Goal: Information Seeking & Learning: Learn about a topic

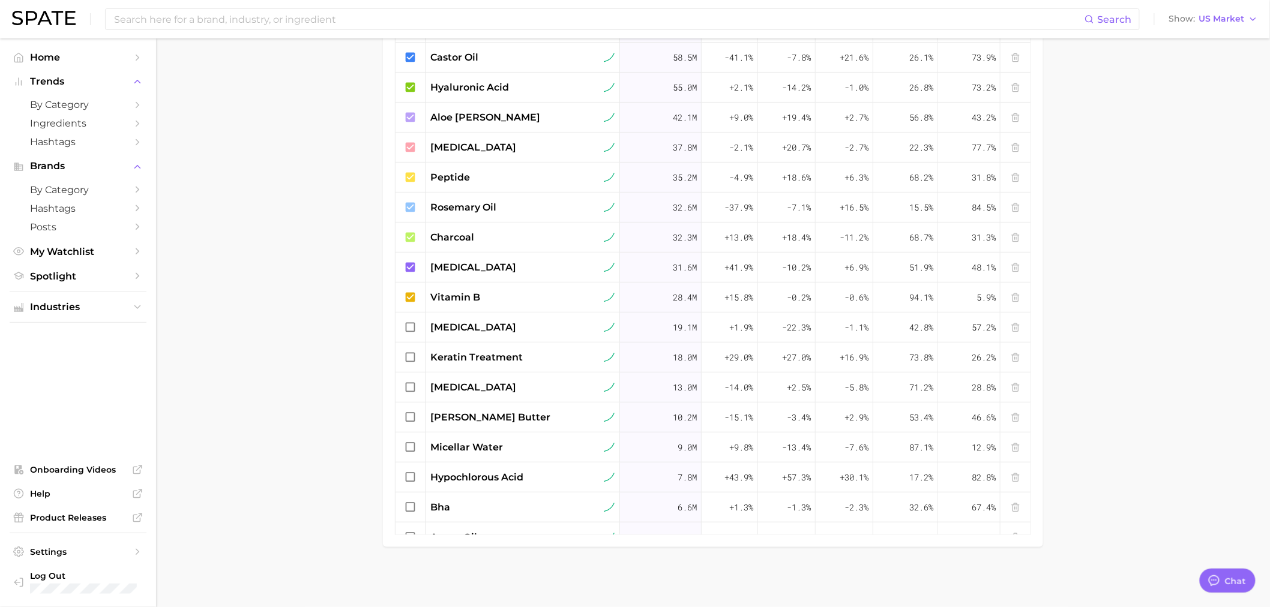
type textarea "x"
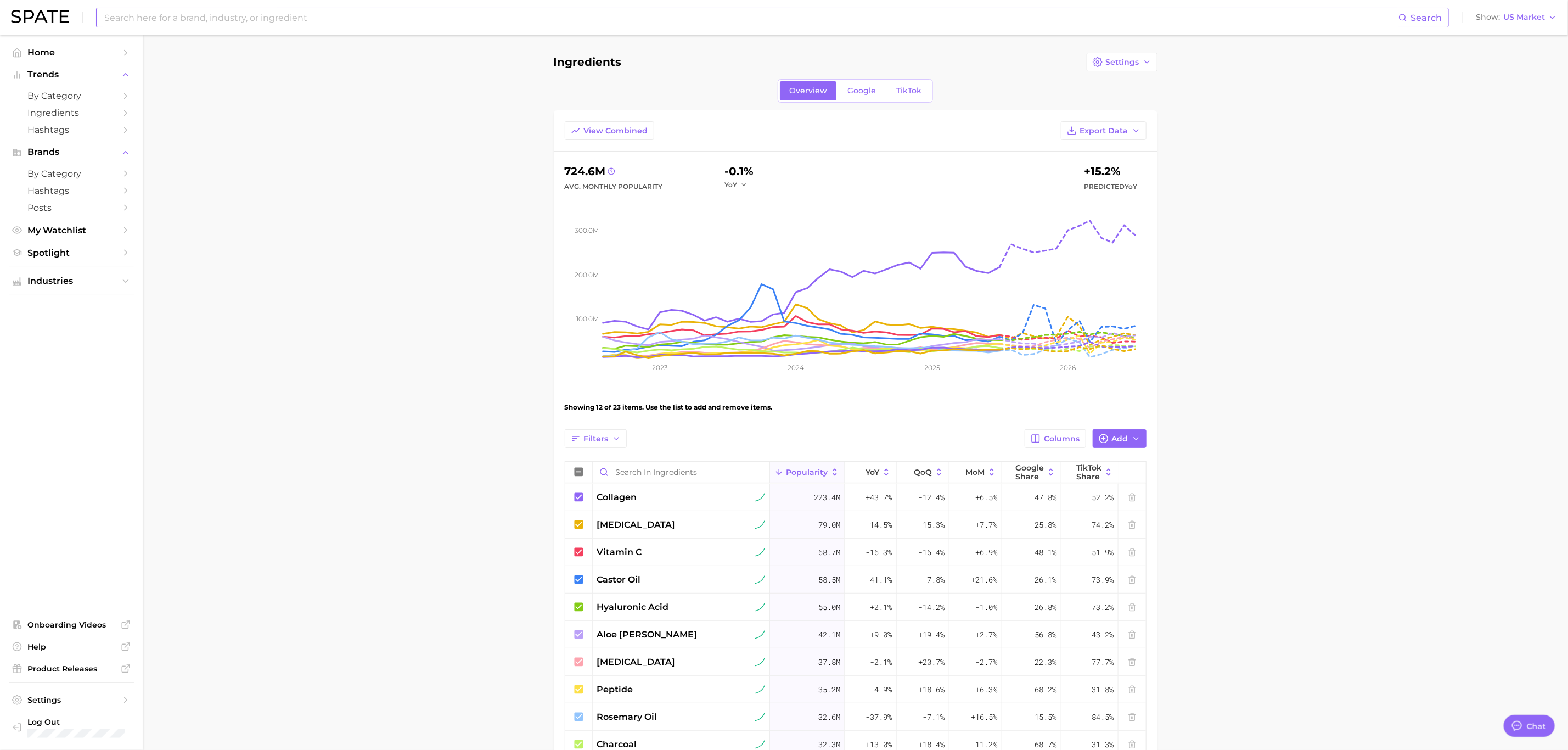
click at [300, 16] on input at bounding box center [751, 17] width 1296 height 18
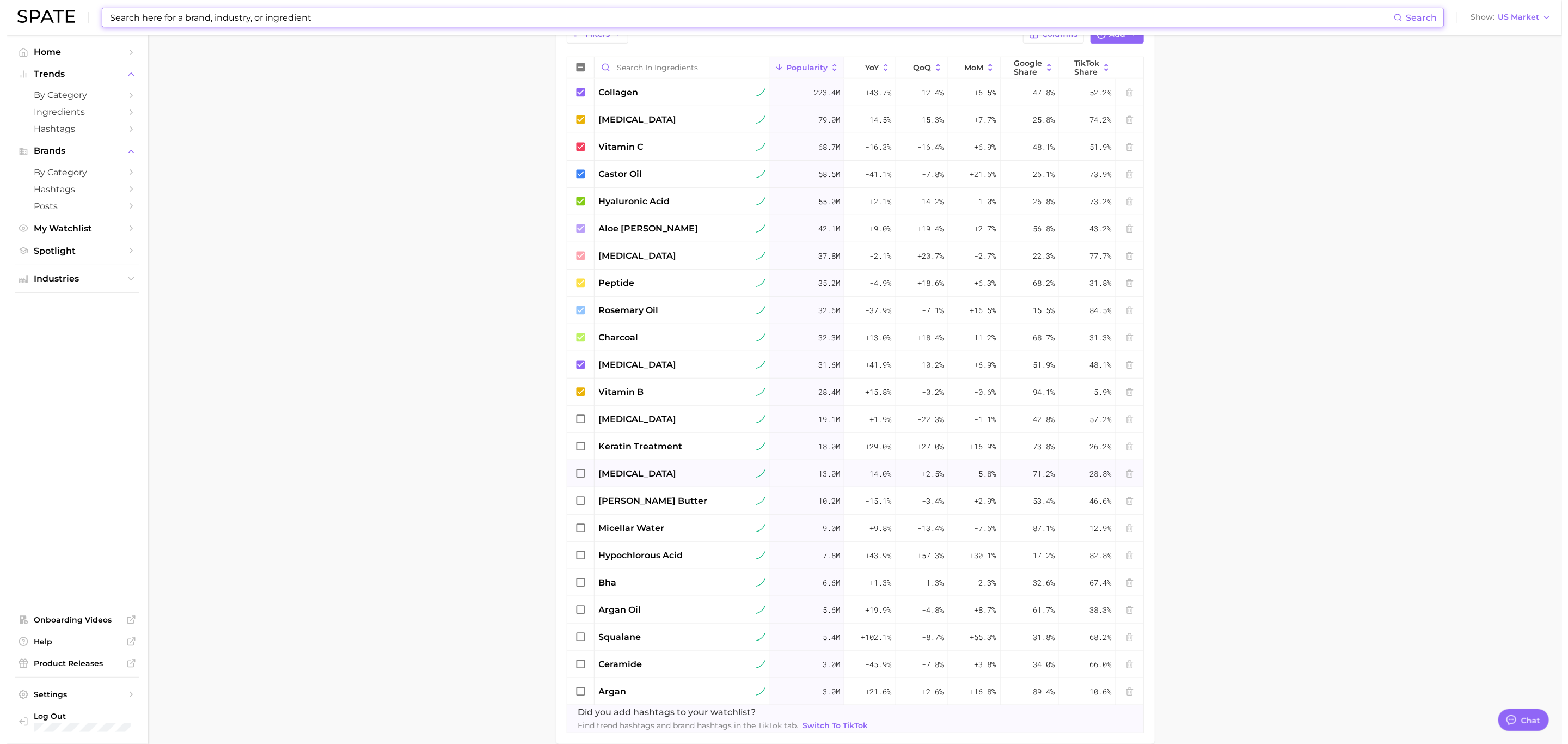
scroll to position [456, 0]
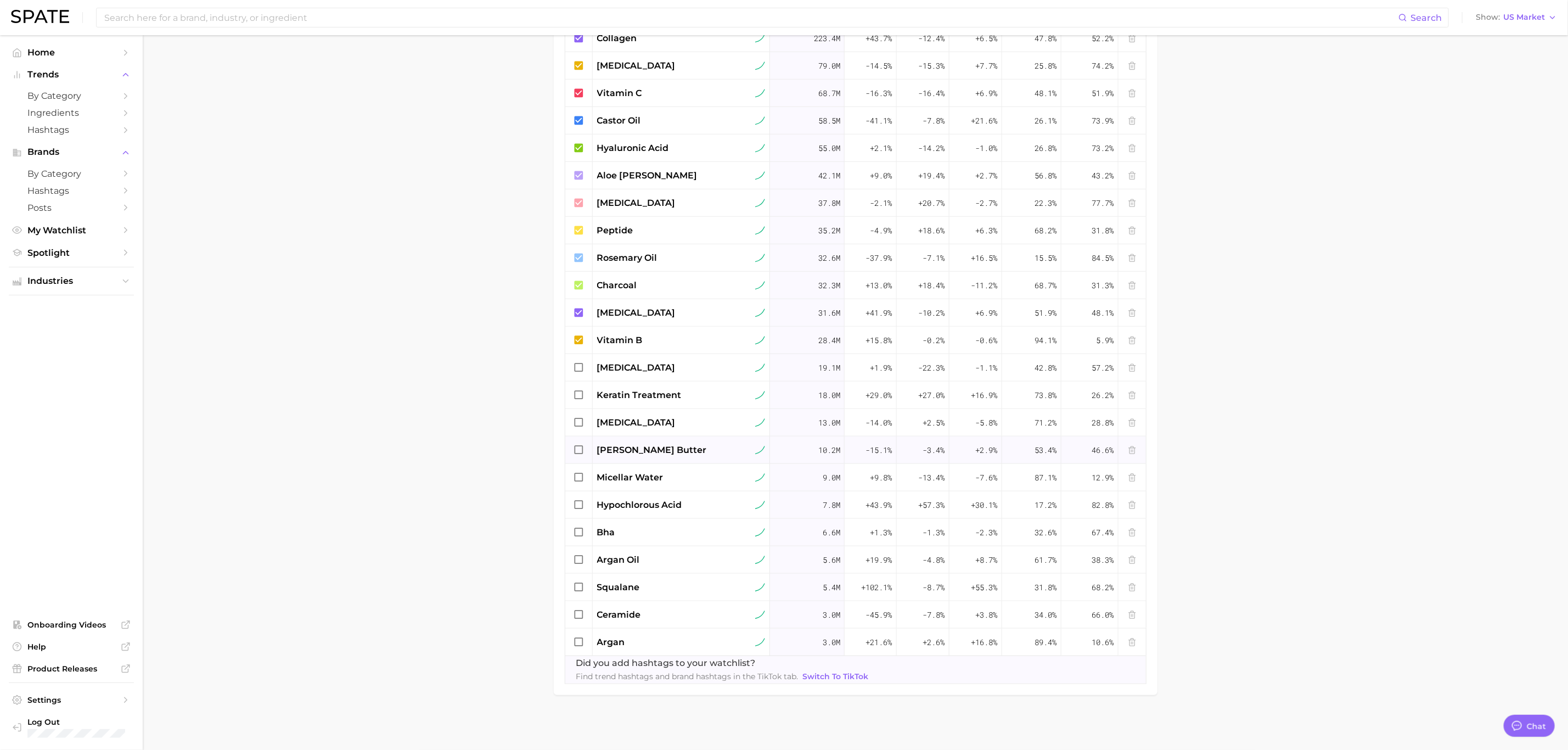
click at [623, 455] on span "shea butter" at bounding box center [652, 450] width 110 height 13
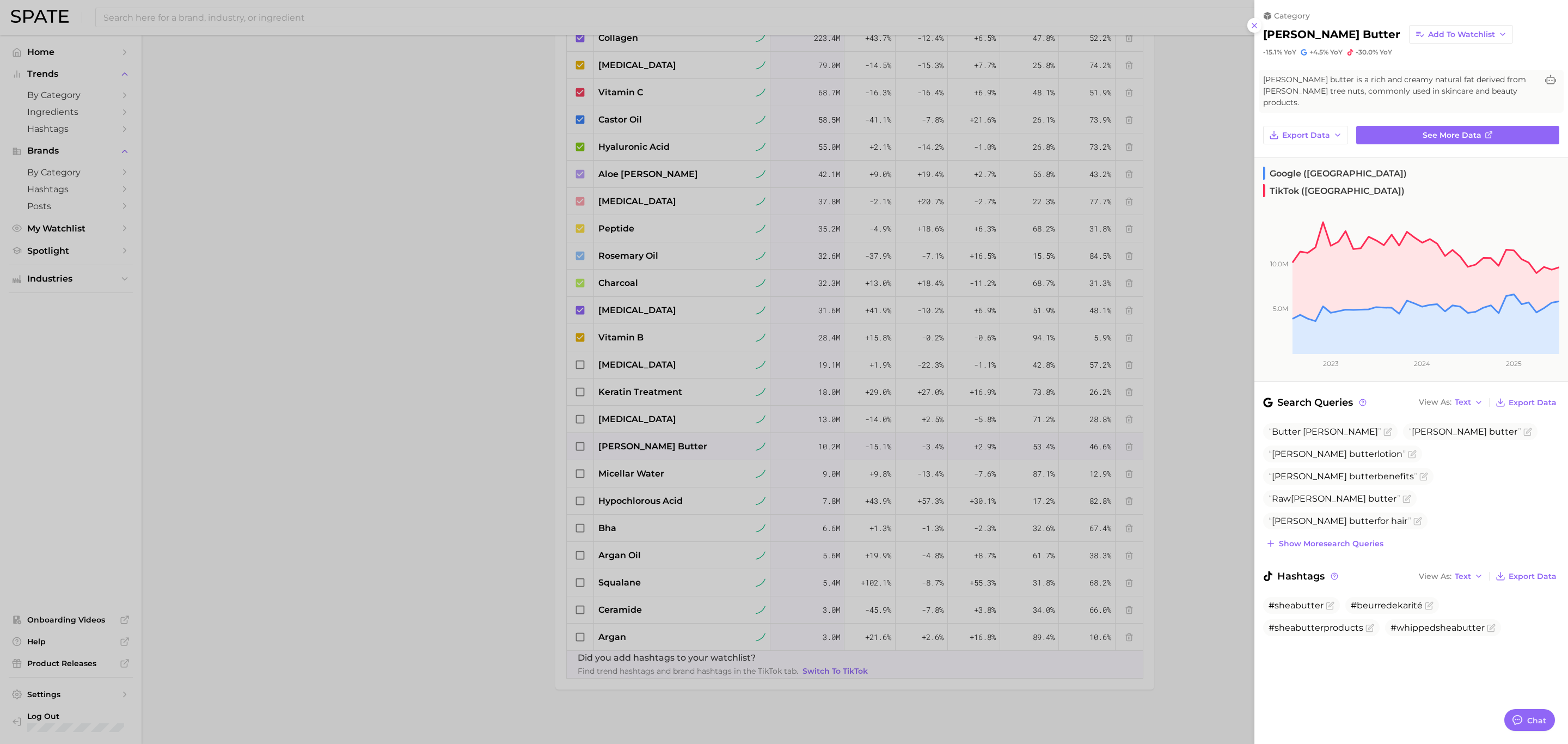
click at [569, 303] on div at bounding box center [784, 372] width 1568 height 744
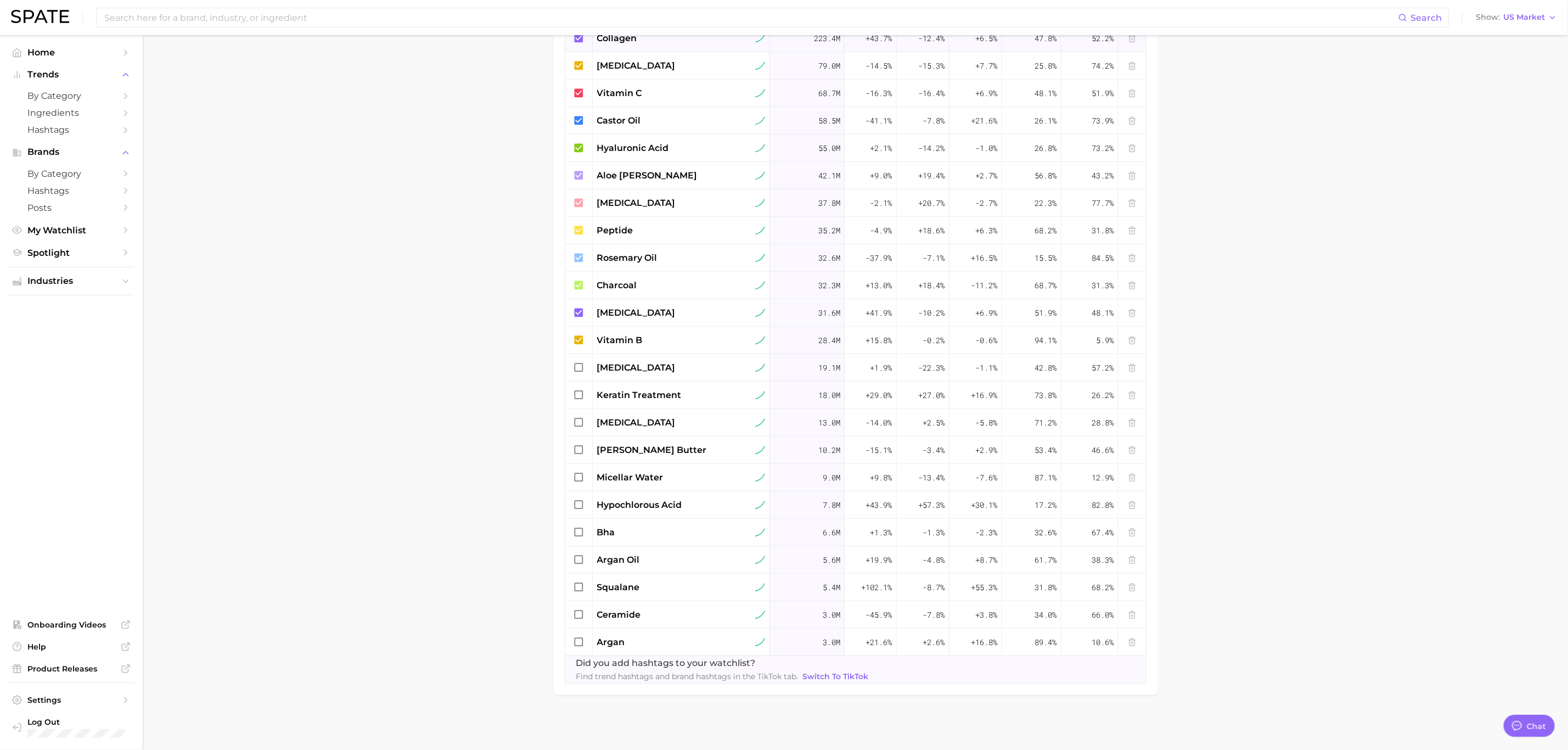
click at [617, 37] on span "collagen" at bounding box center [617, 38] width 40 height 13
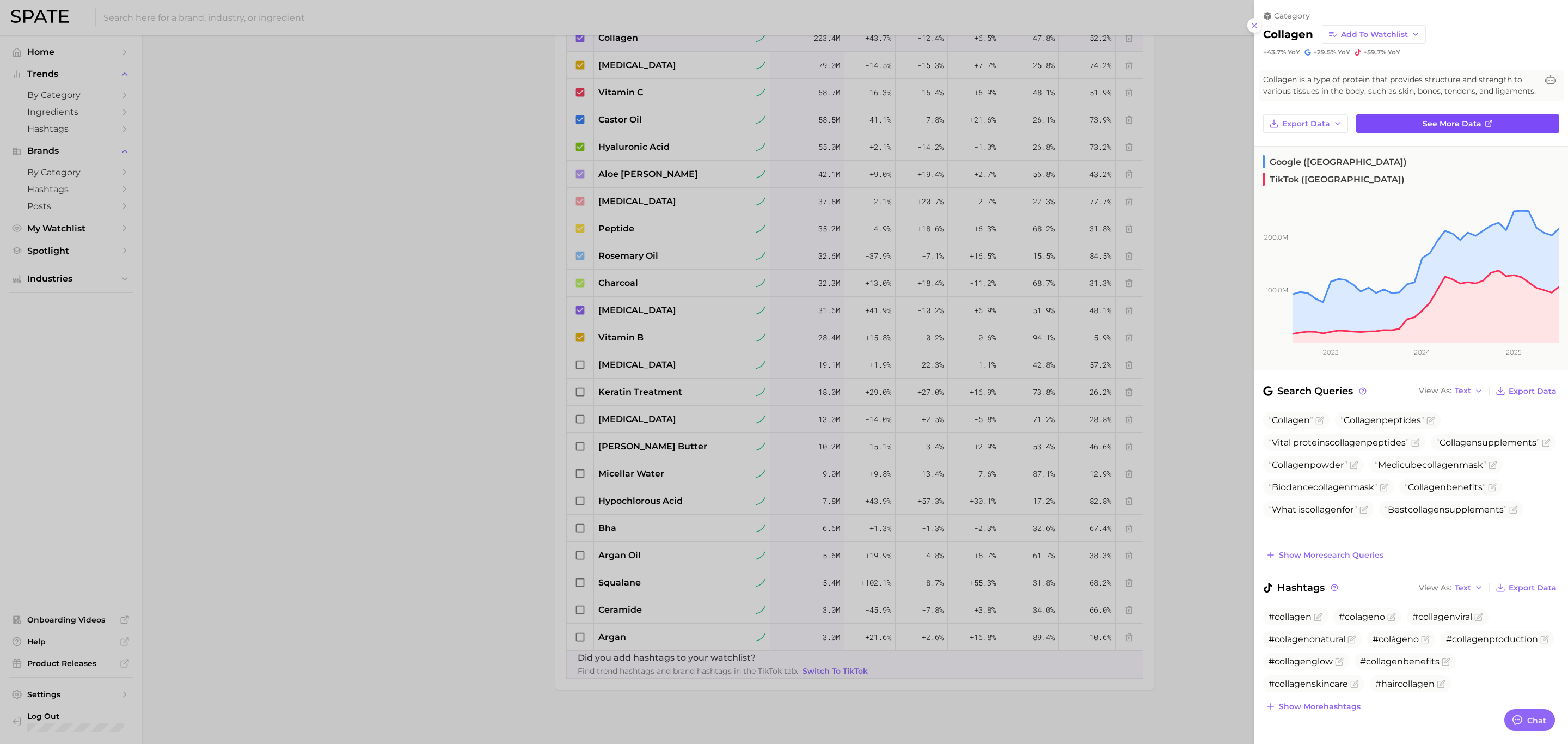
click at [1151, 120] on link "See more data" at bounding box center [1457, 123] width 203 height 18
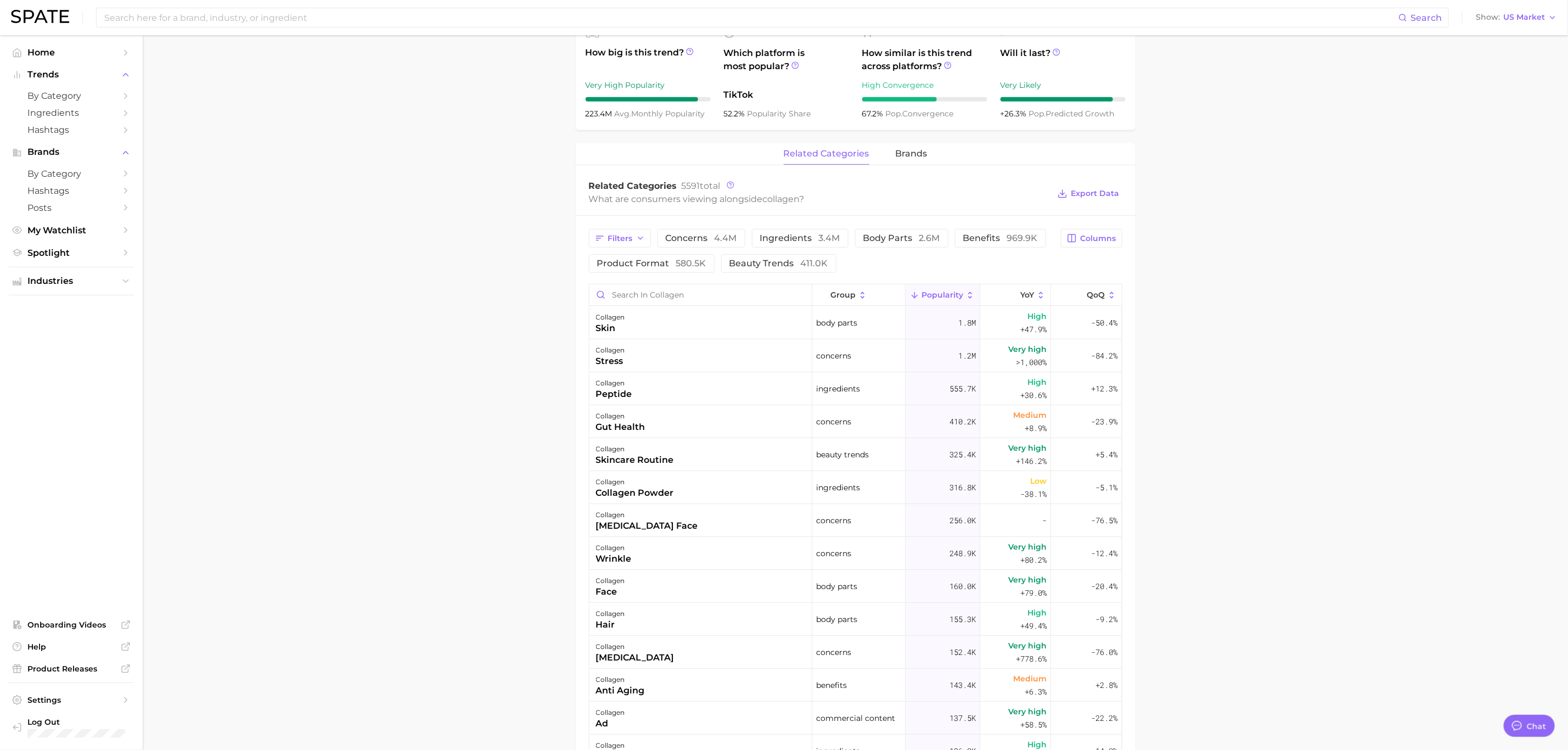
scroll to position [412, 0]
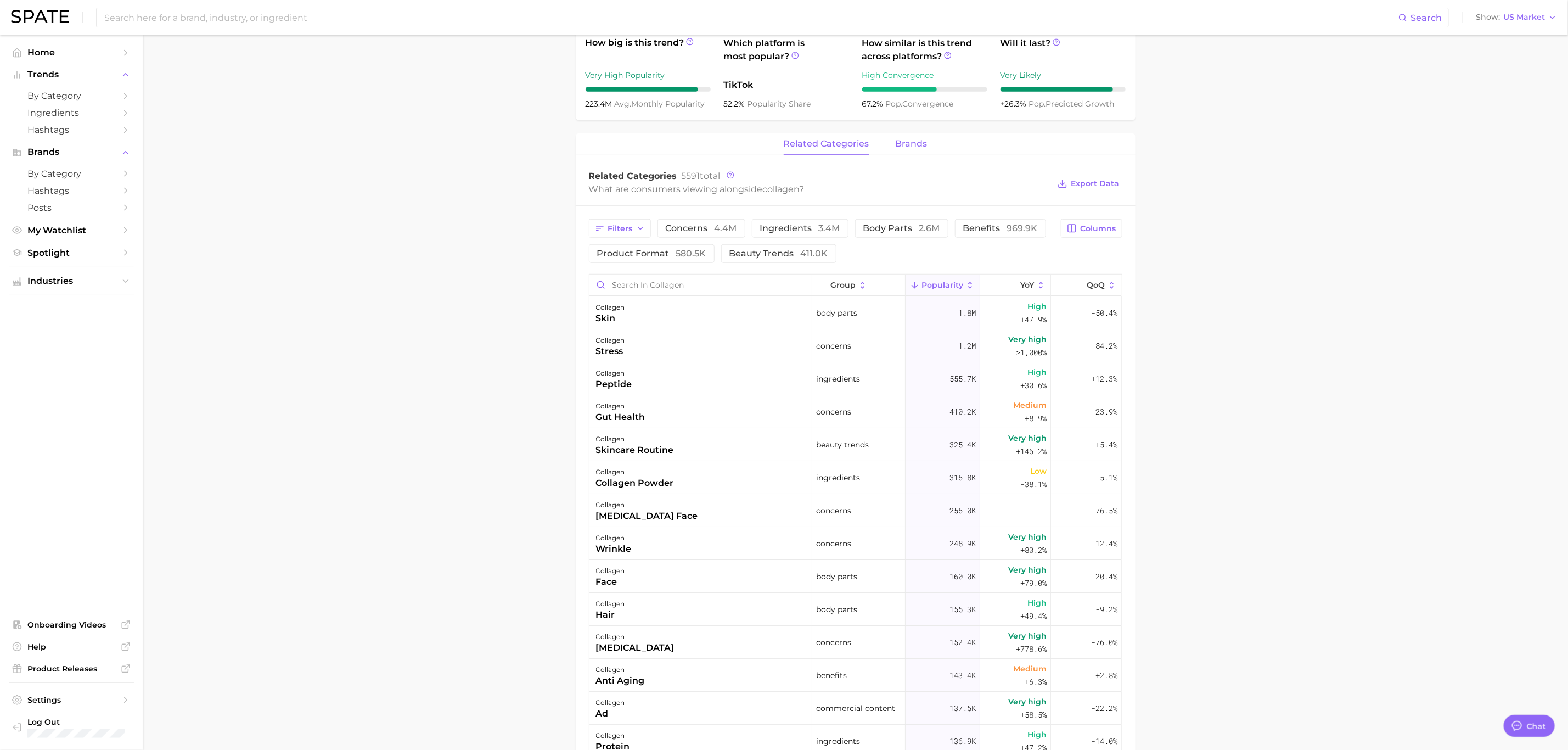
click at [900, 150] on button "brands" at bounding box center [912, 144] width 32 height 21
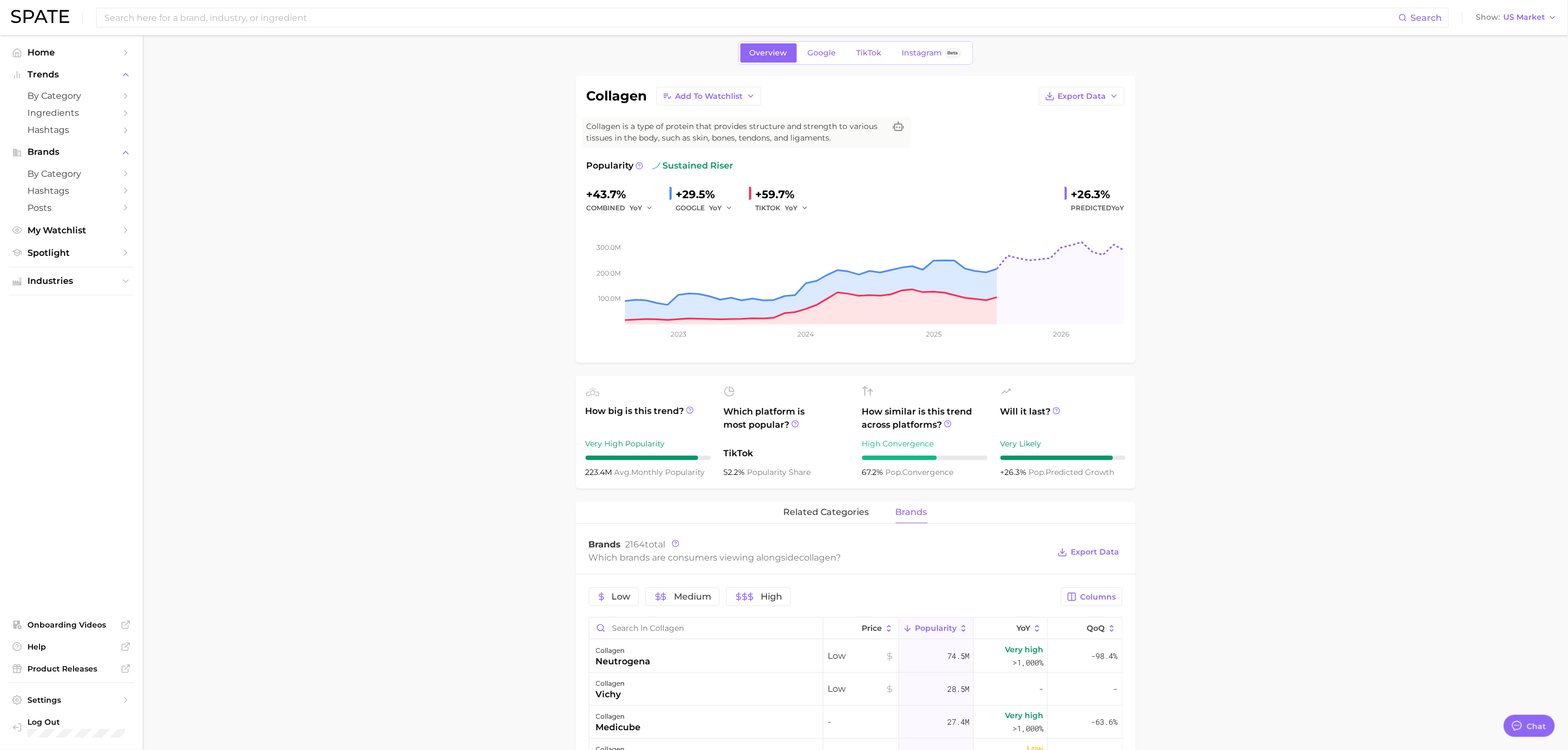
scroll to position [0, 0]
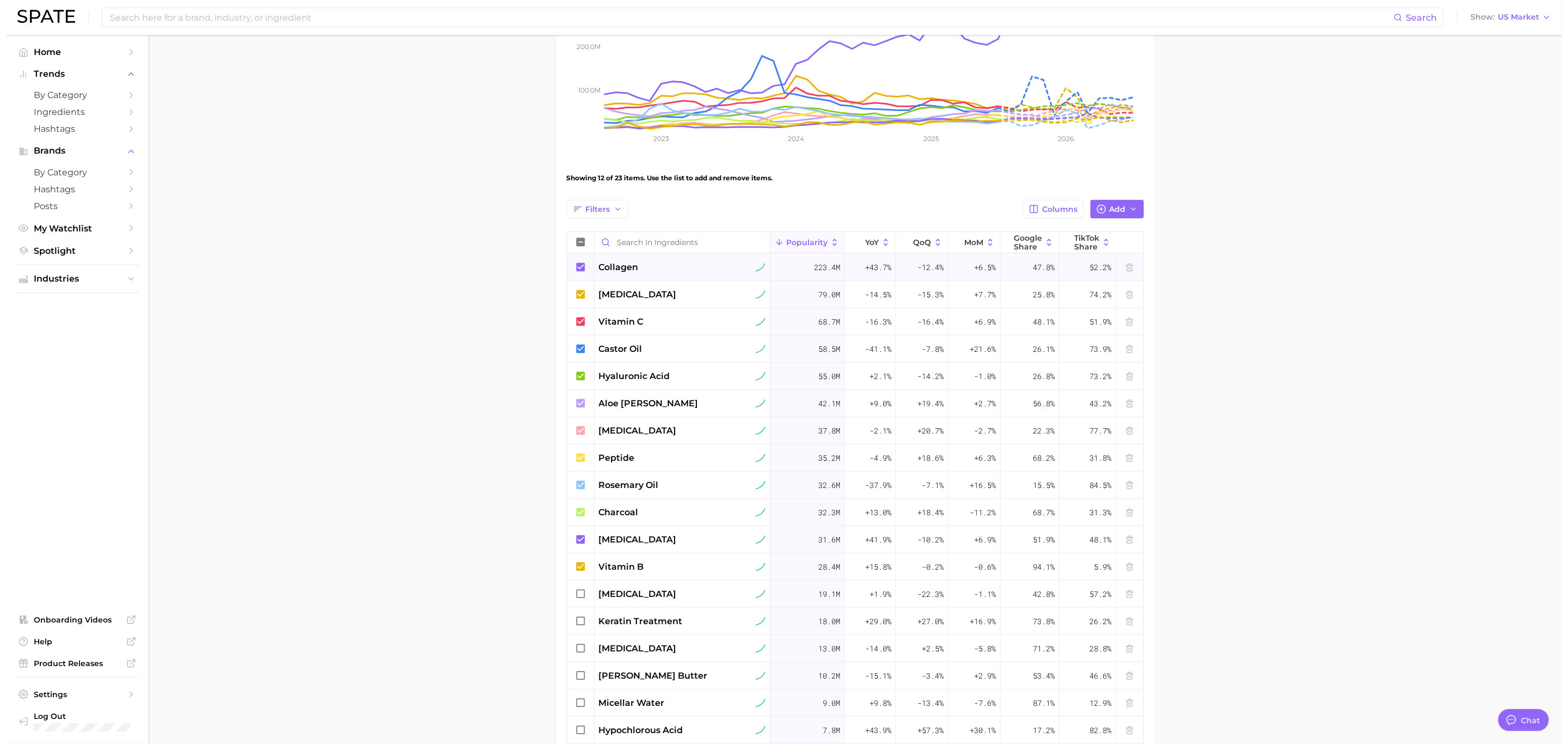
scroll to position [211, 0]
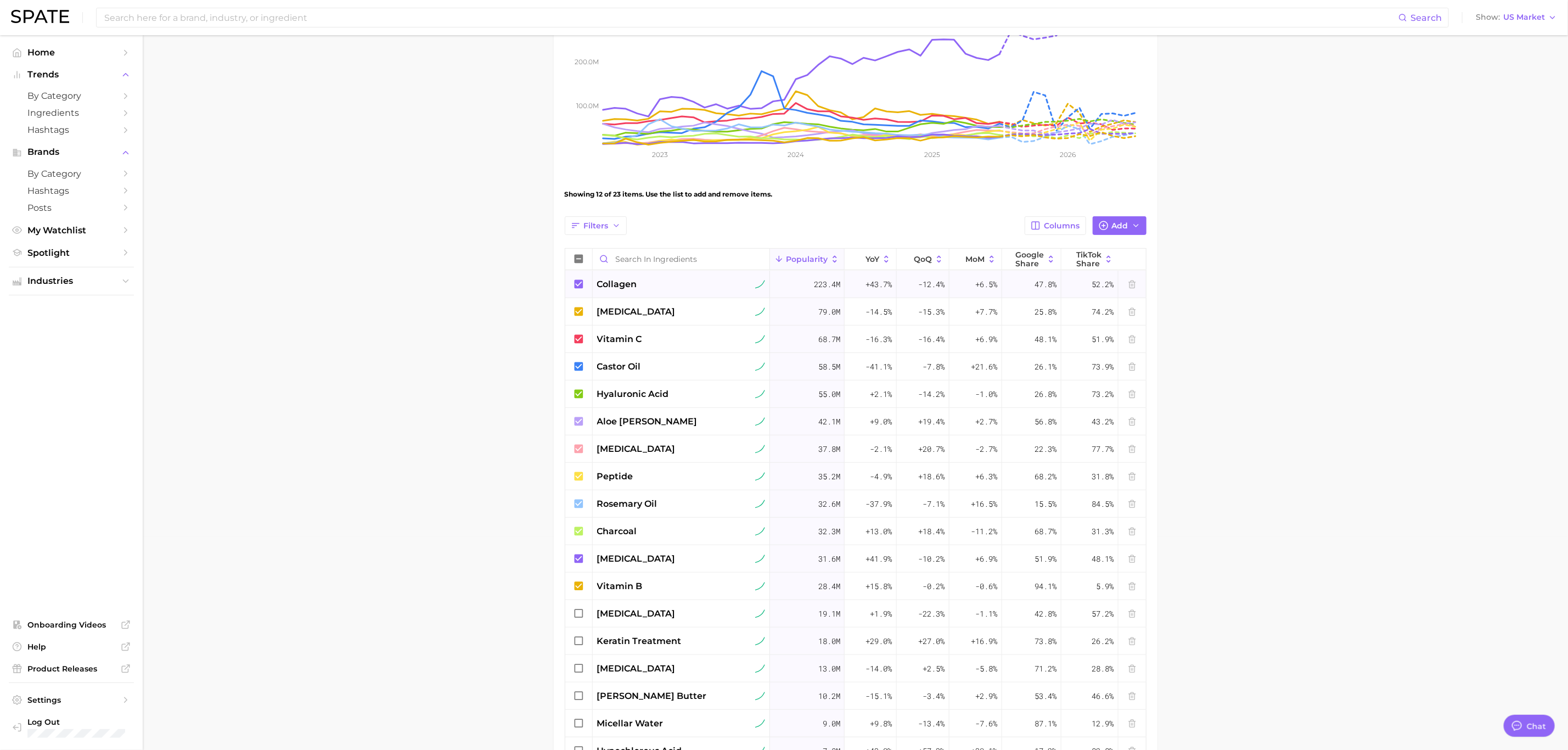
click at [625, 291] on span "collagen" at bounding box center [617, 284] width 40 height 13
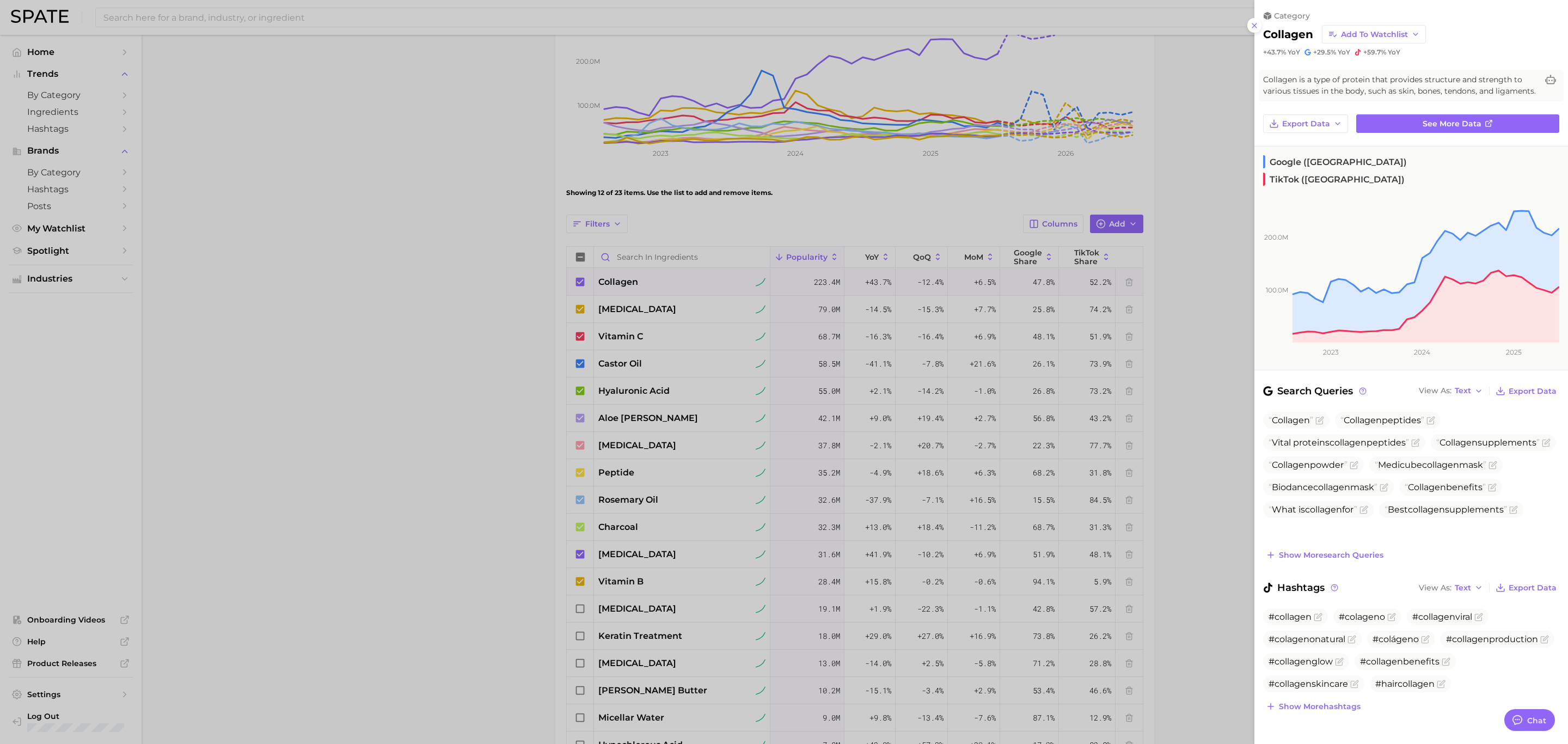
click at [453, 289] on div at bounding box center [784, 372] width 1568 height 744
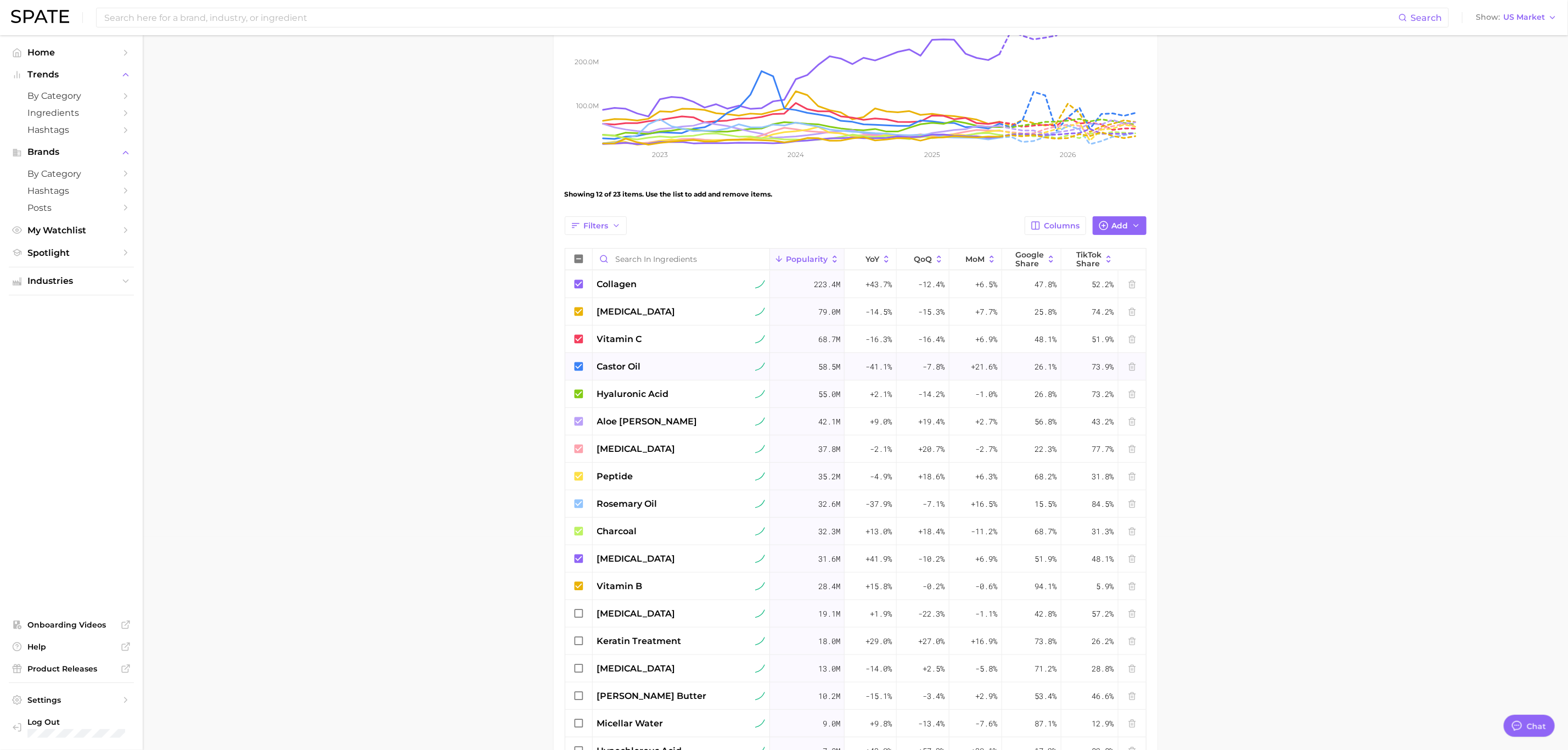
click at [612, 368] on span "castor oil" at bounding box center [619, 367] width 44 height 13
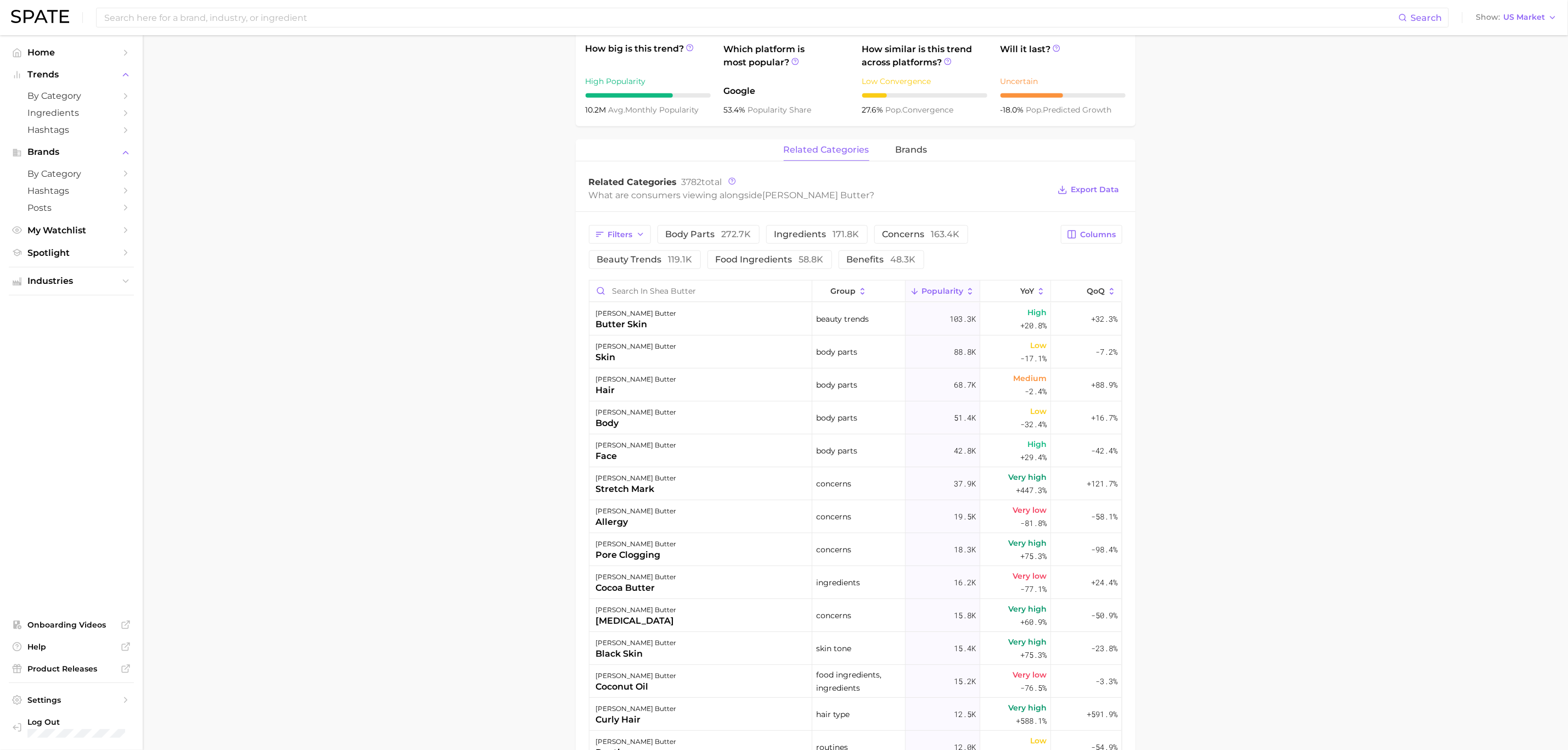
scroll to position [412, 0]
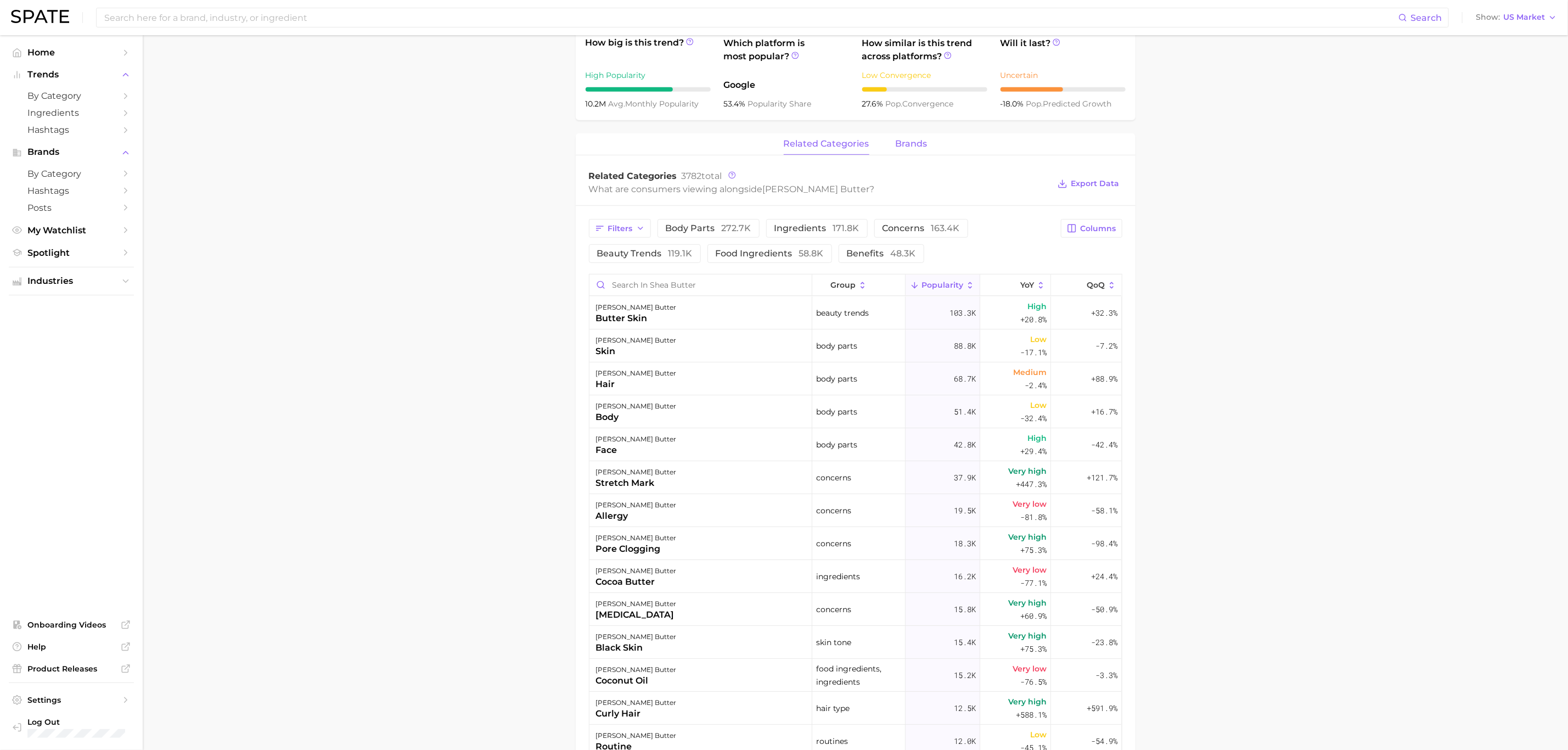
click at [921, 139] on span "brands" at bounding box center [912, 144] width 32 height 10
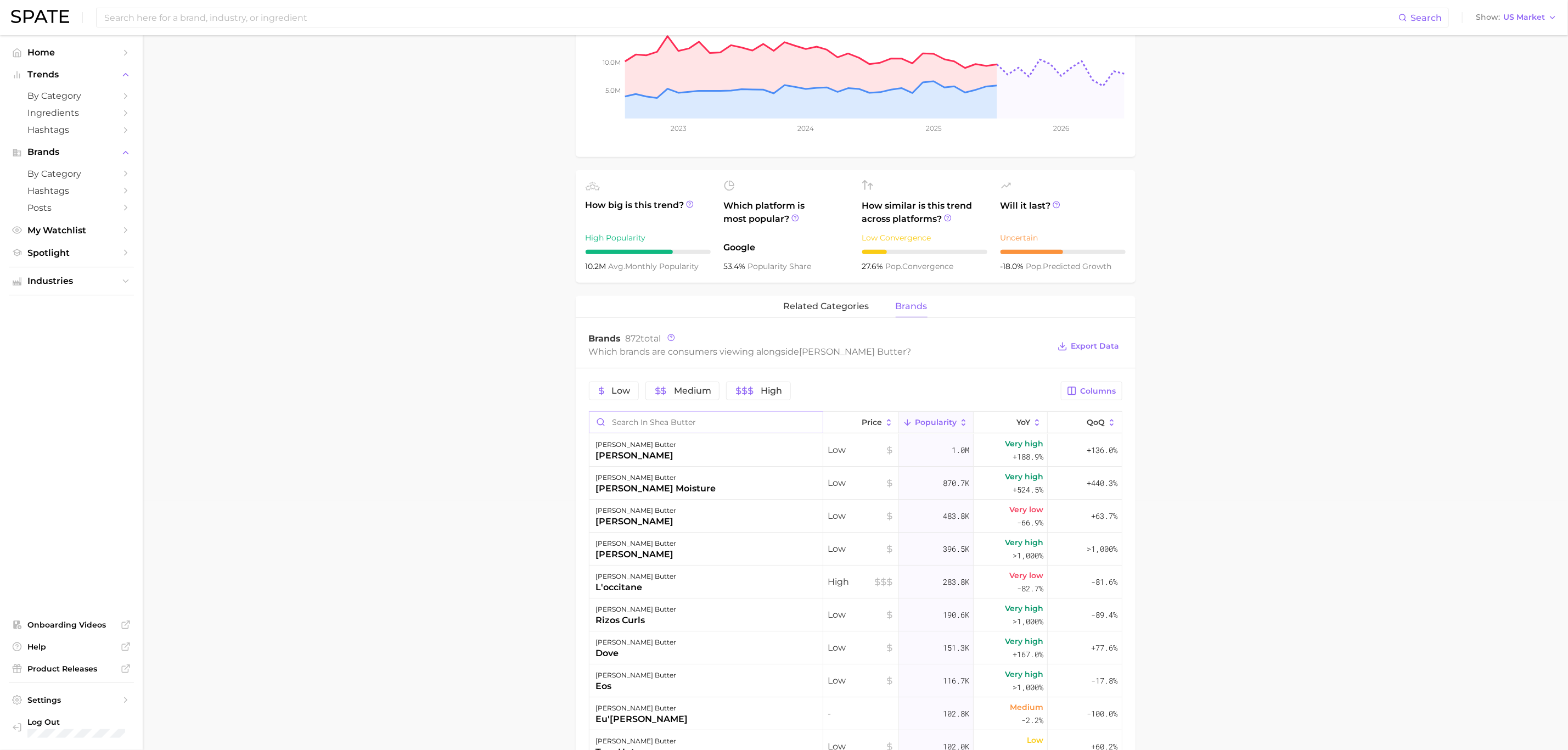
scroll to position [0, 0]
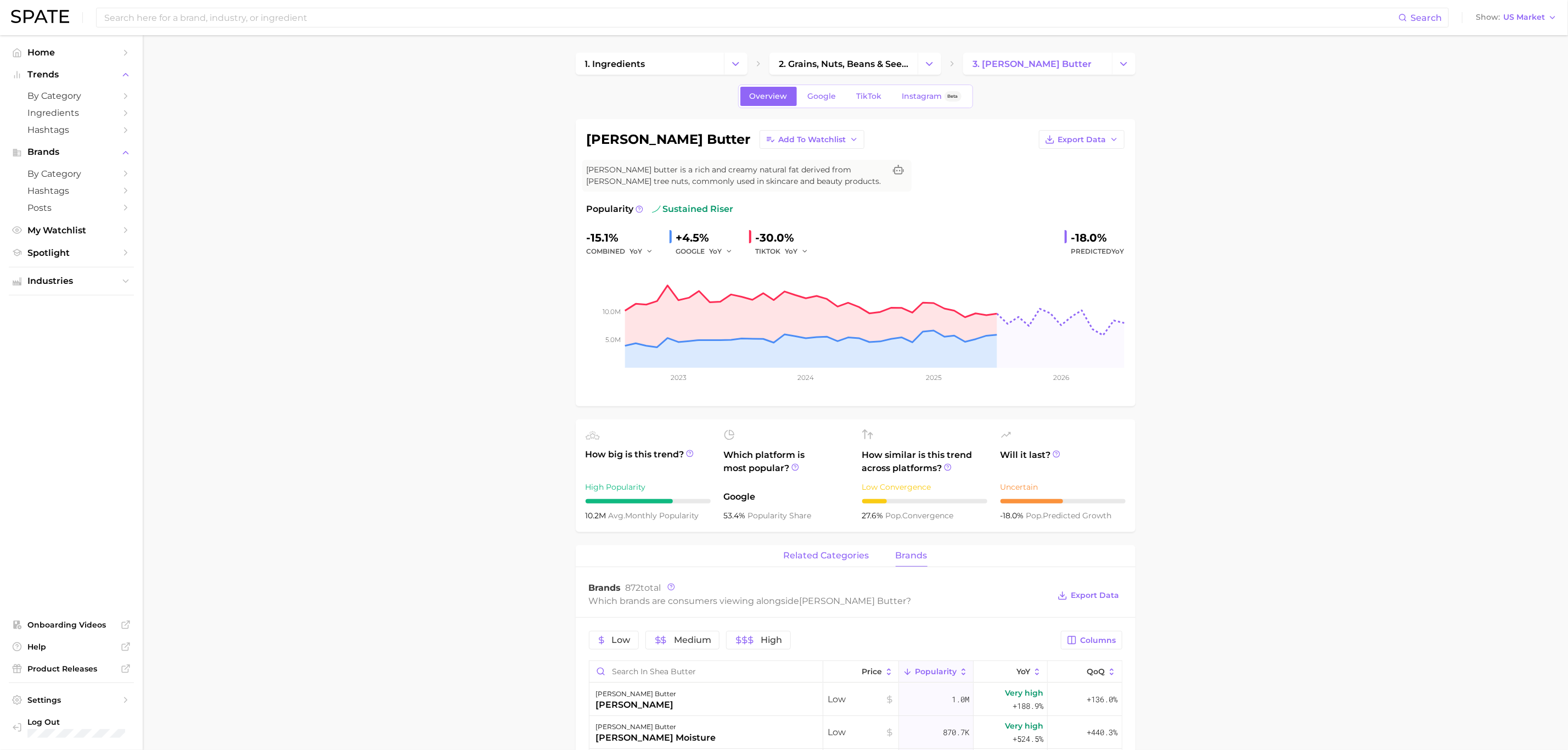
click at [838, 557] on span "related categories" at bounding box center [827, 555] width 86 height 10
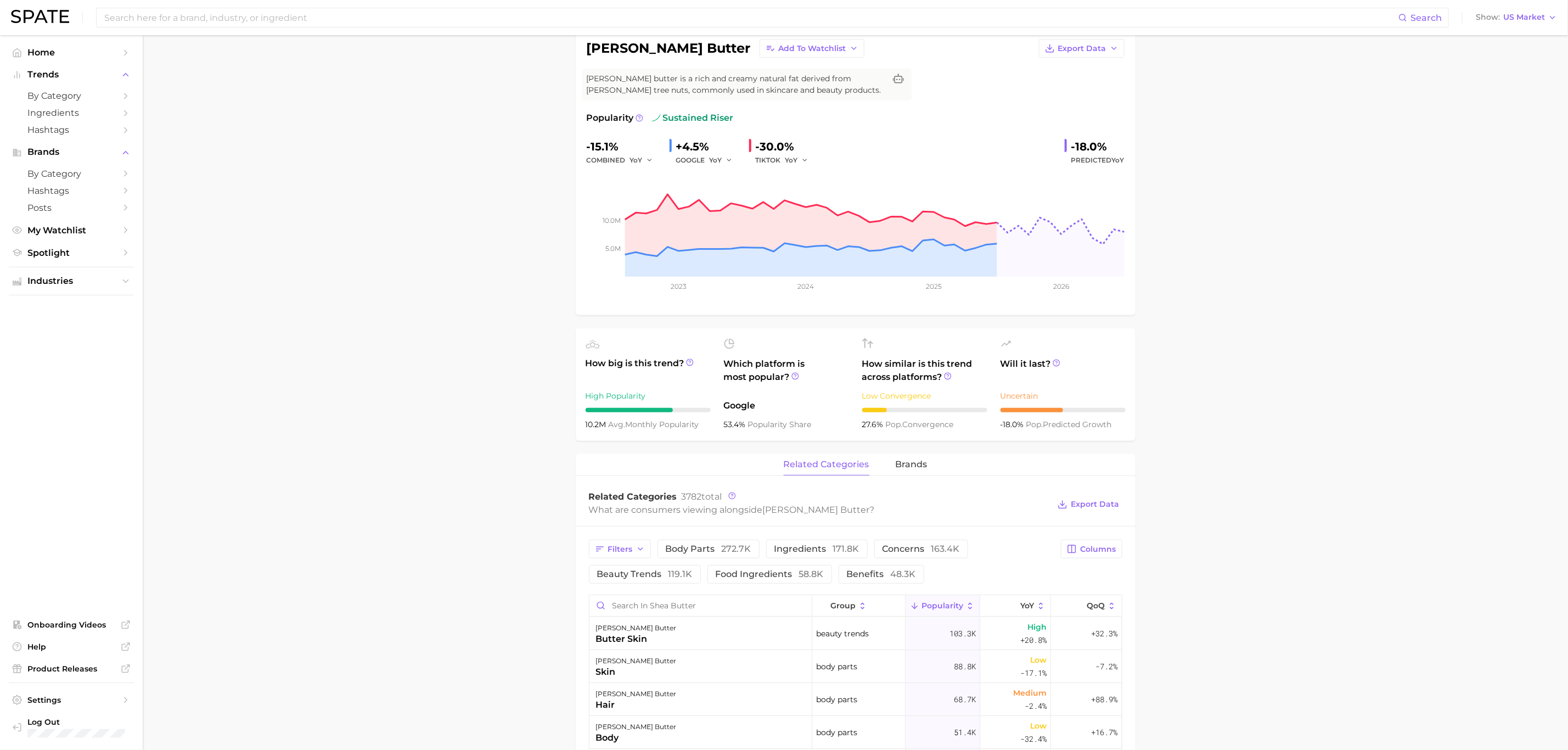
scroll to position [412, 0]
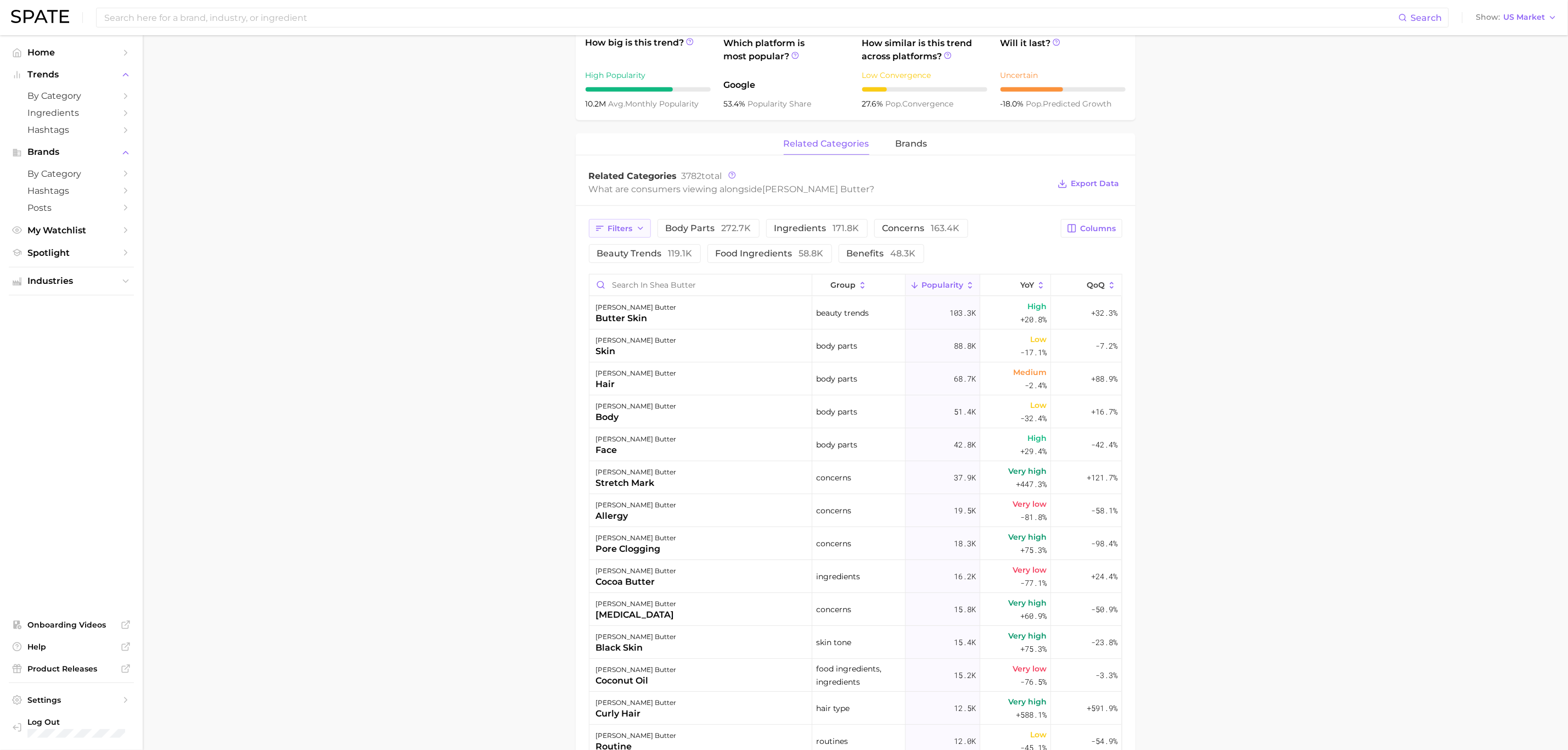
click at [618, 227] on span "Filters" at bounding box center [620, 229] width 25 height 9
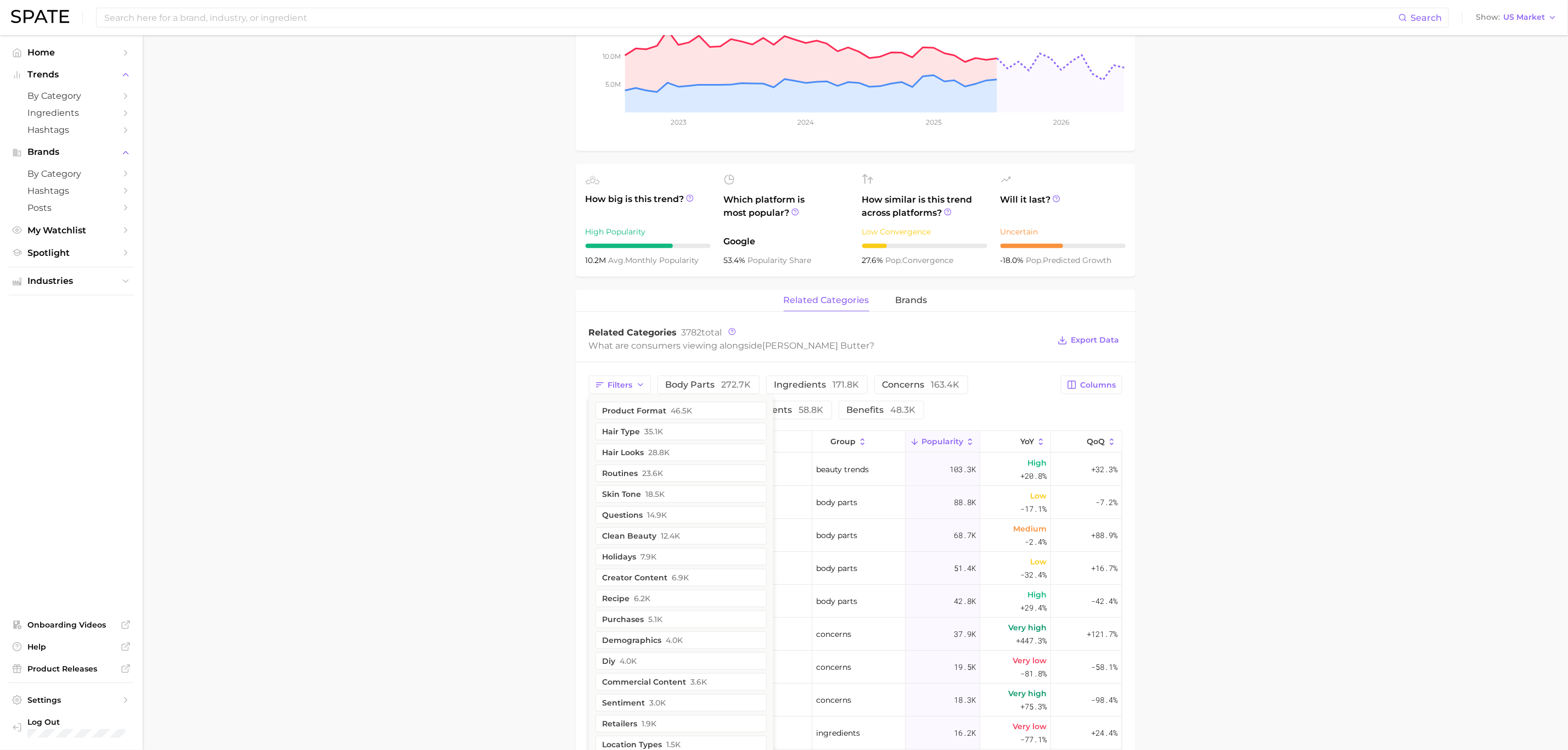
scroll to position [247, 0]
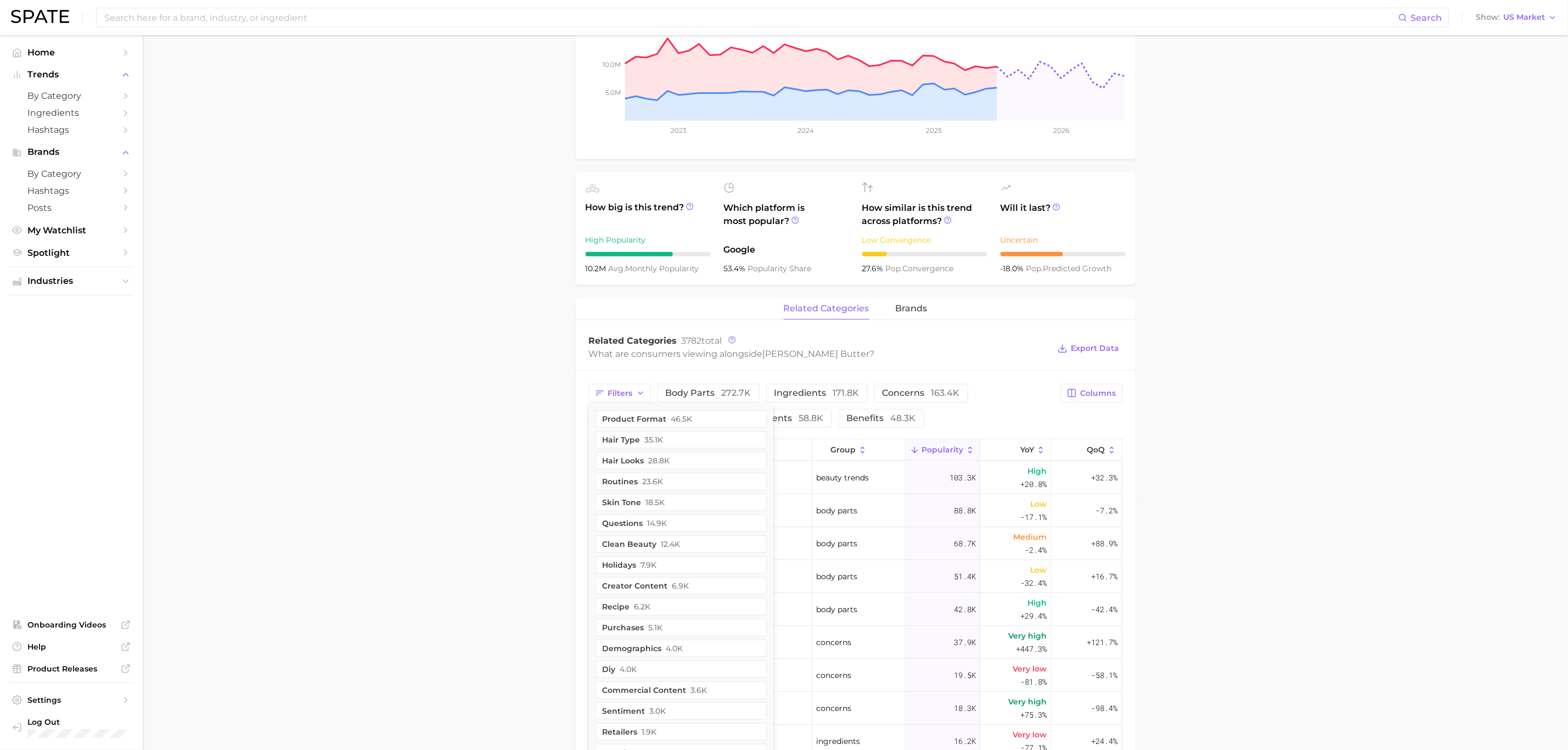
click at [366, 380] on main "1. ingredients 2. grains, nuts, beans & seeds products 3. shea butter Overview …" at bounding box center [855, 522] width 1425 height 1469
click at [631, 392] on span "Filters" at bounding box center [620, 393] width 25 height 9
click at [637, 588] on button "creator content 6.9k" at bounding box center [680, 585] width 171 height 17
click at [491, 514] on main "1. ingredients 2. grains, nuts, beans & seeds products 3. shea butter Overview …" at bounding box center [855, 522] width 1425 height 1469
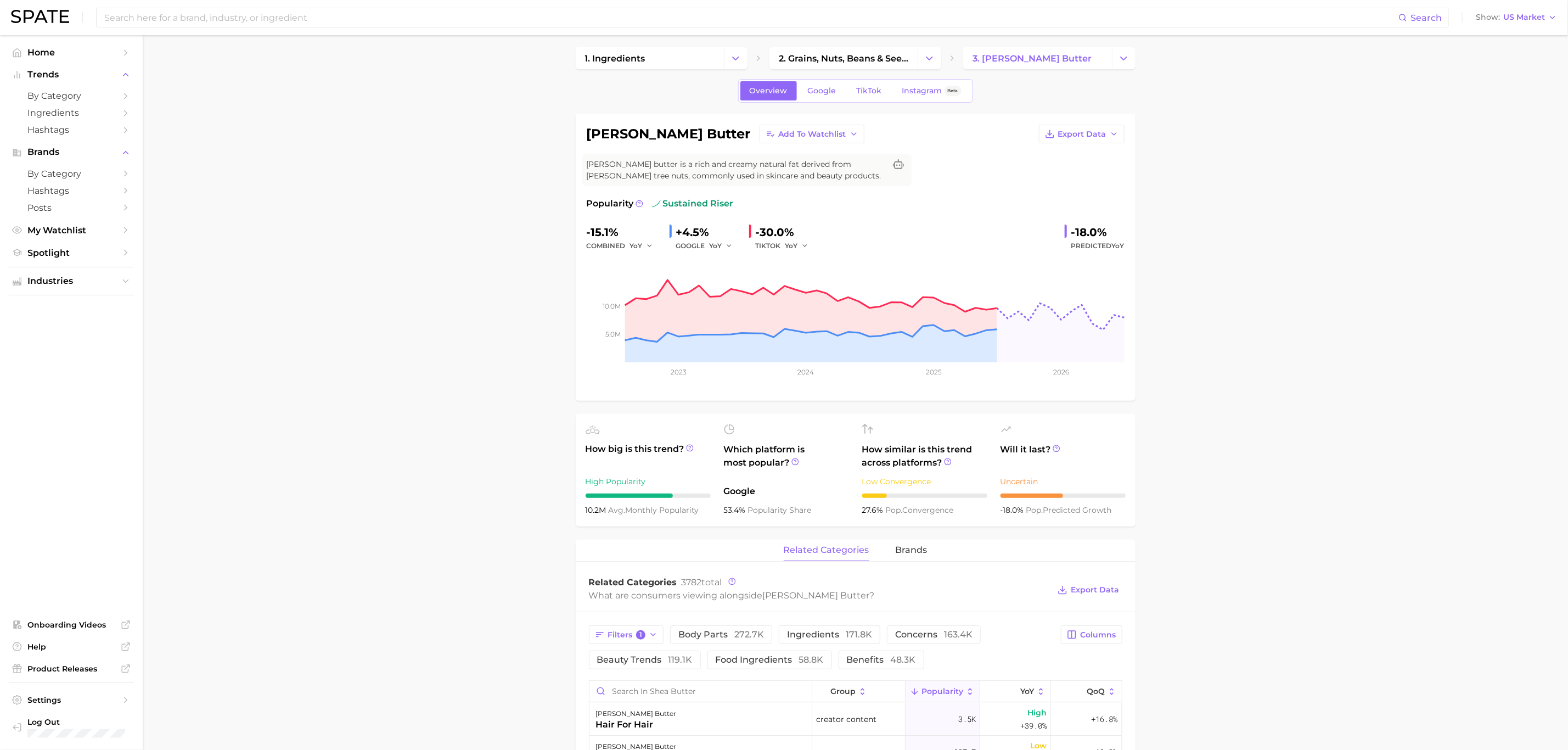
scroll to position [0, 0]
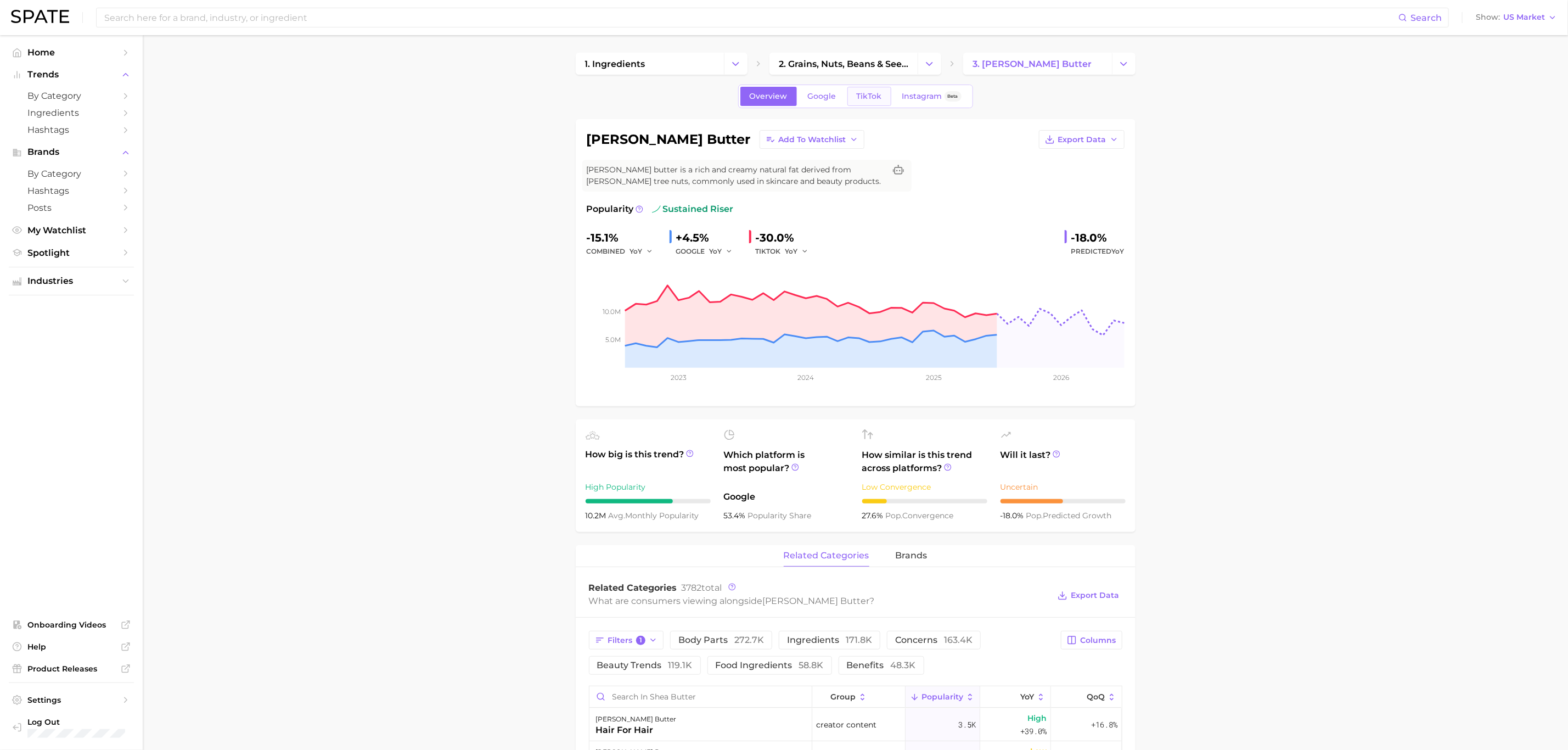
click at [885, 106] on link "TikTok" at bounding box center [869, 96] width 44 height 19
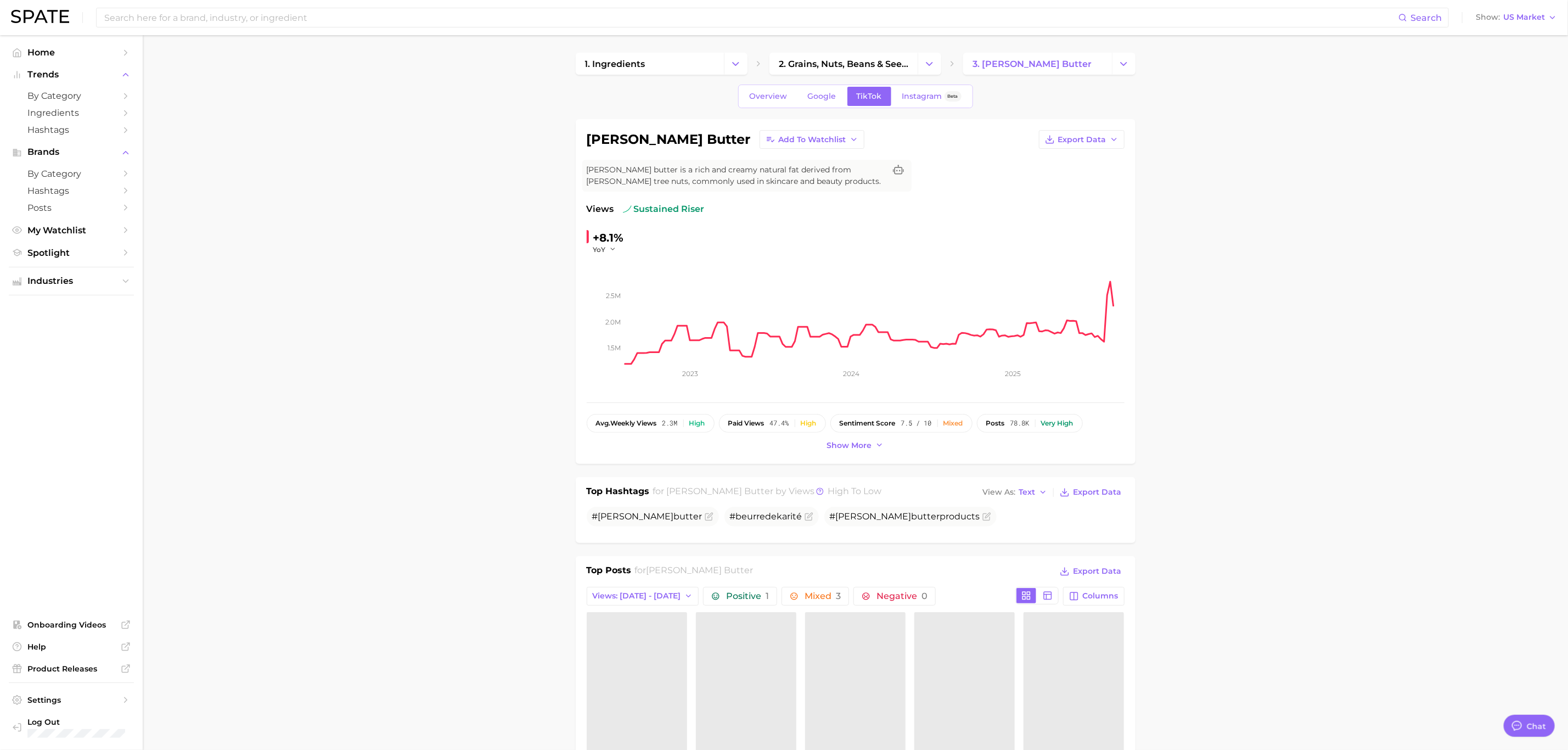
type textarea "x"
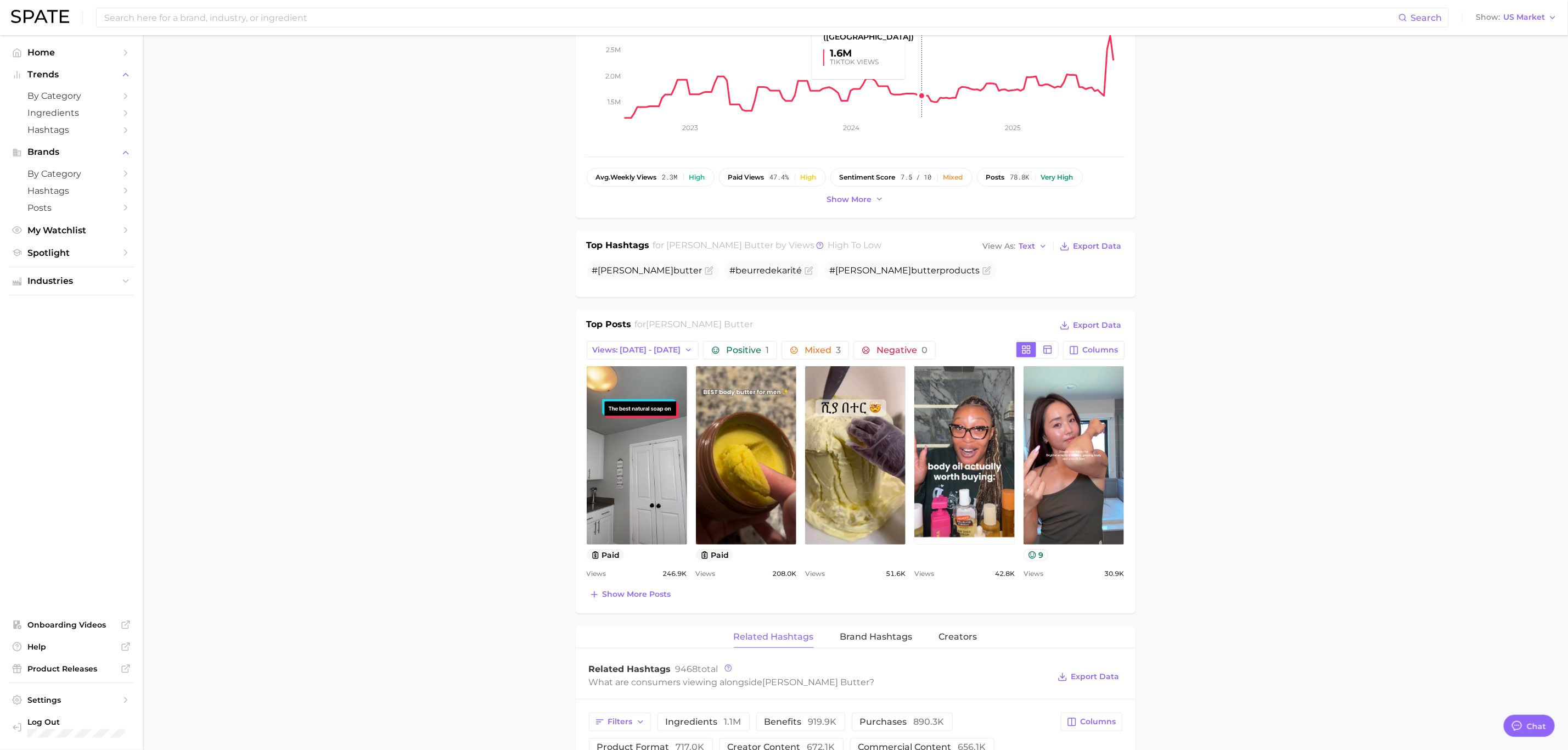
scroll to position [247, 0]
click at [1173, 508] on main "1. ingredients 2. grains, nuts, beans & seeds products 3. shea butter Overview …" at bounding box center [855, 686] width 1425 height 1796
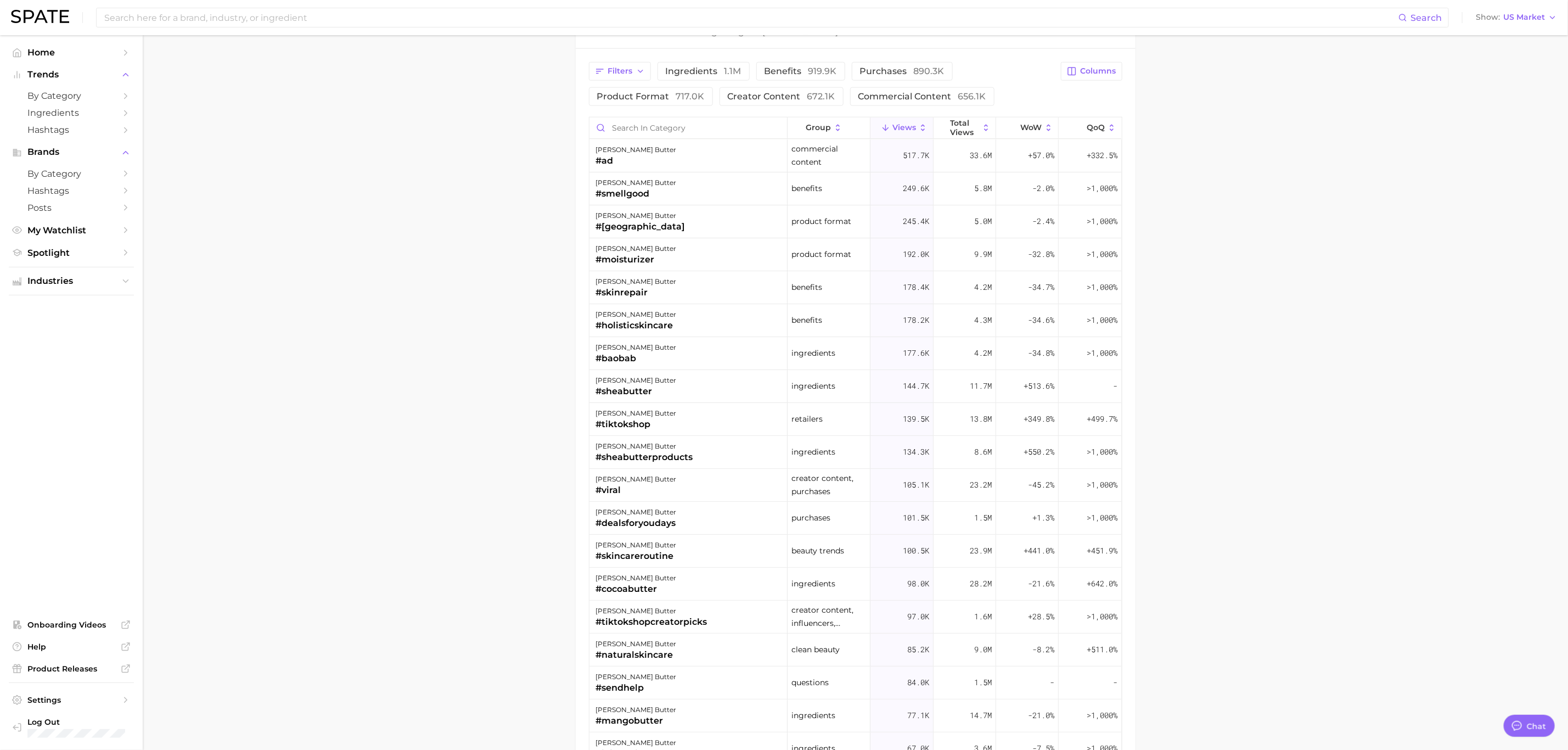
scroll to position [905, 0]
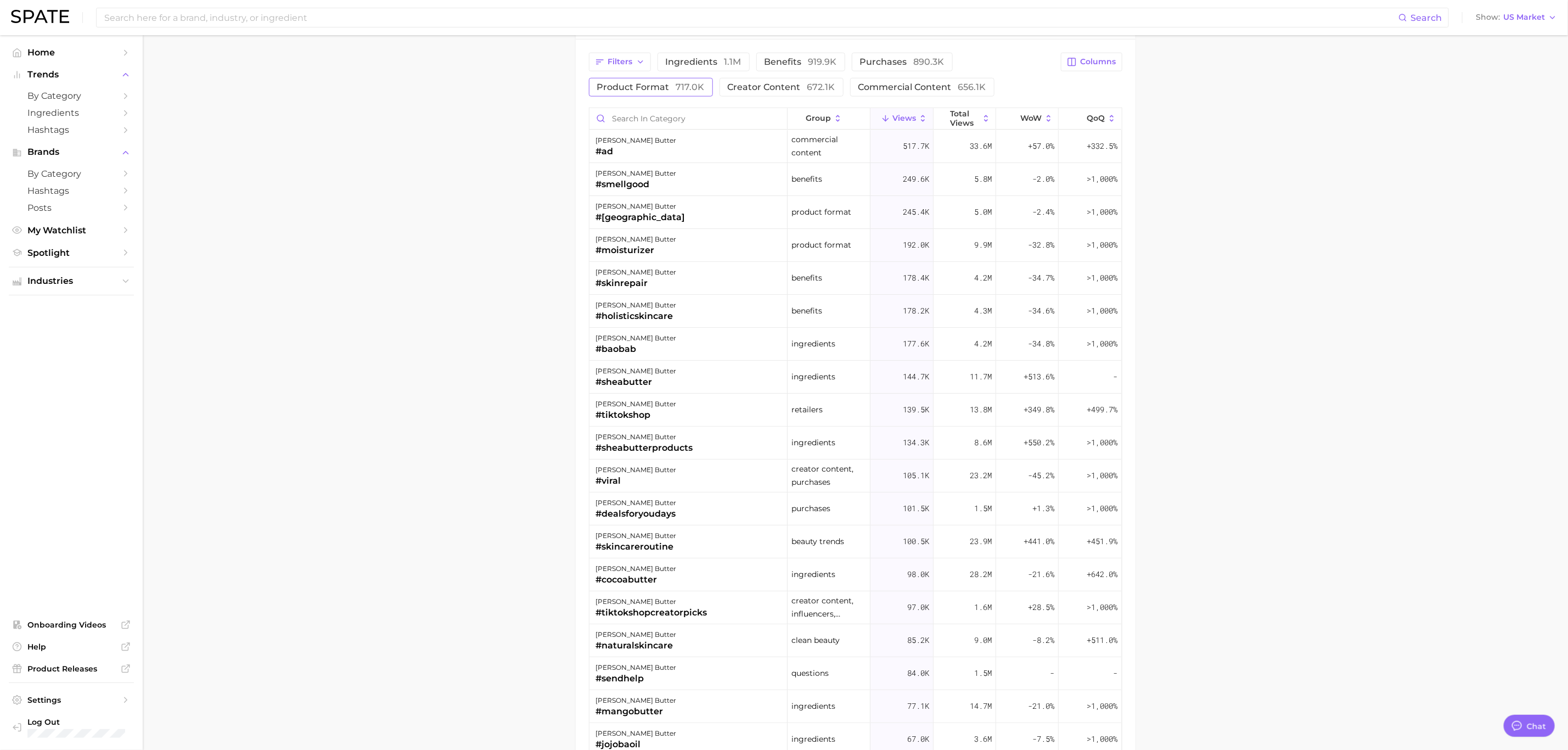
click at [667, 90] on span "product format 717.0k" at bounding box center [651, 88] width 108 height 9
click at [855, 67] on button "purchases 890.3k" at bounding box center [902, 62] width 101 height 18
click at [649, 91] on span "product format 717.0k" at bounding box center [651, 88] width 108 height 9
click at [882, 63] on span "purchases 890.3k" at bounding box center [902, 62] width 84 height 9
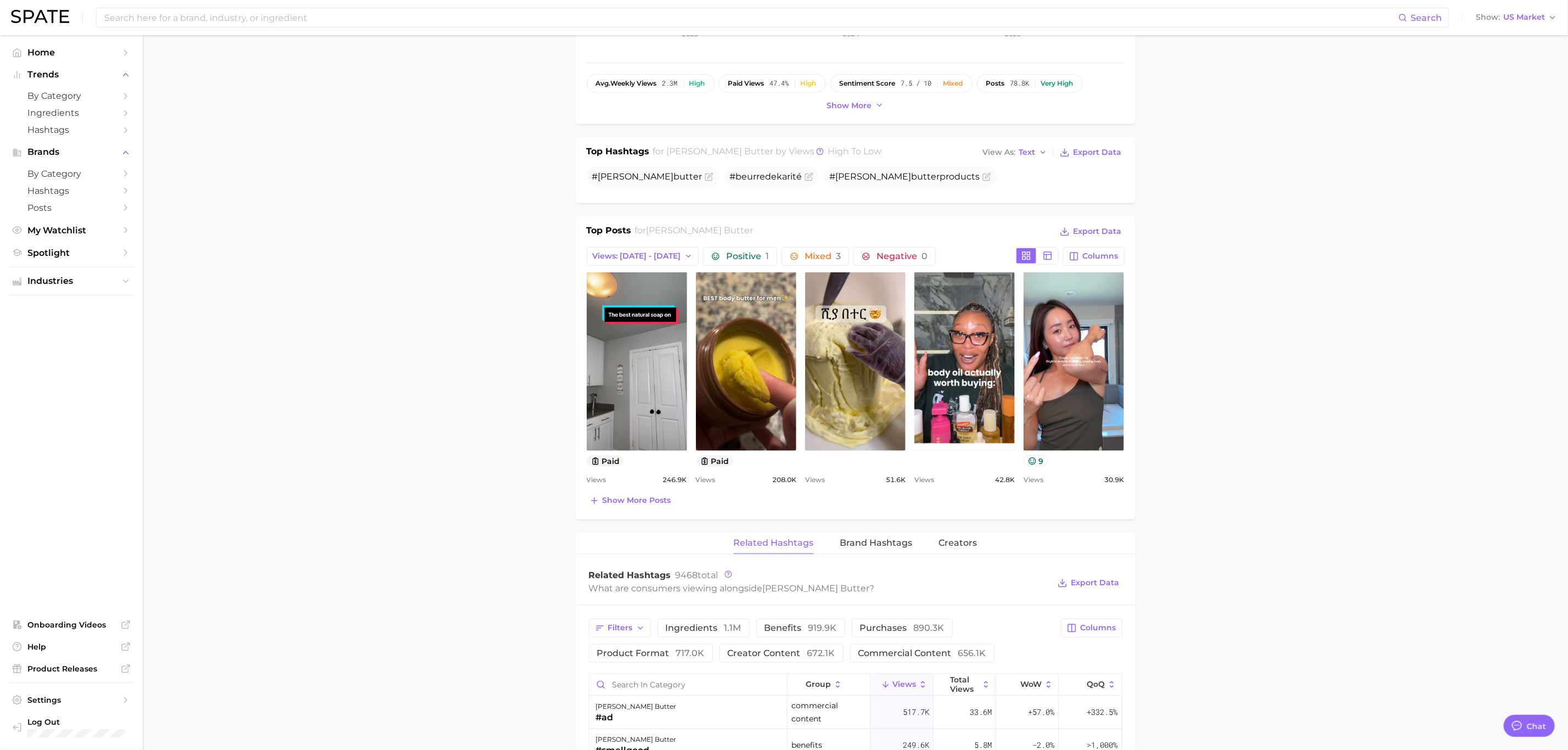
scroll to position [329, 0]
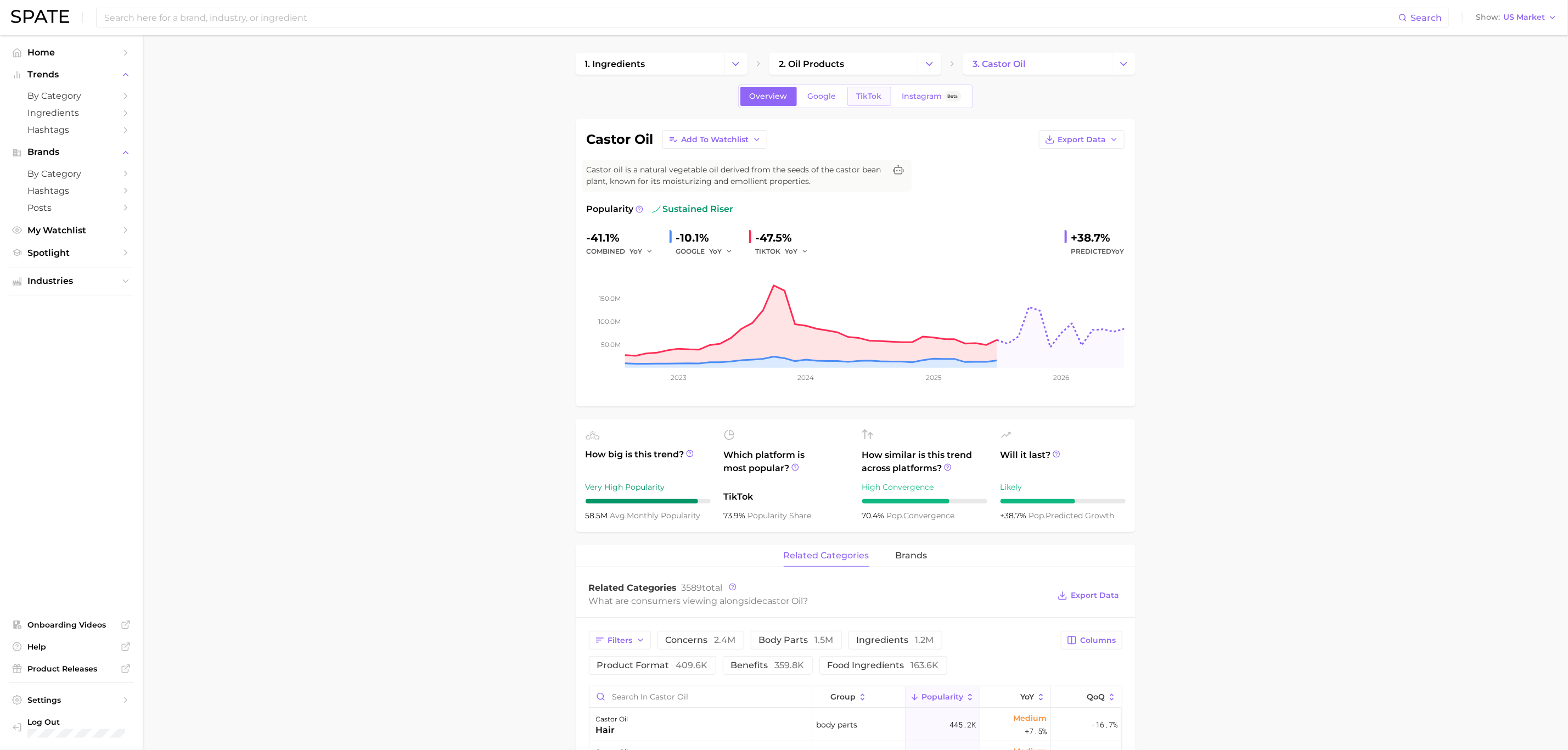
click at [871, 92] on span "TikTok" at bounding box center [869, 96] width 26 height 9
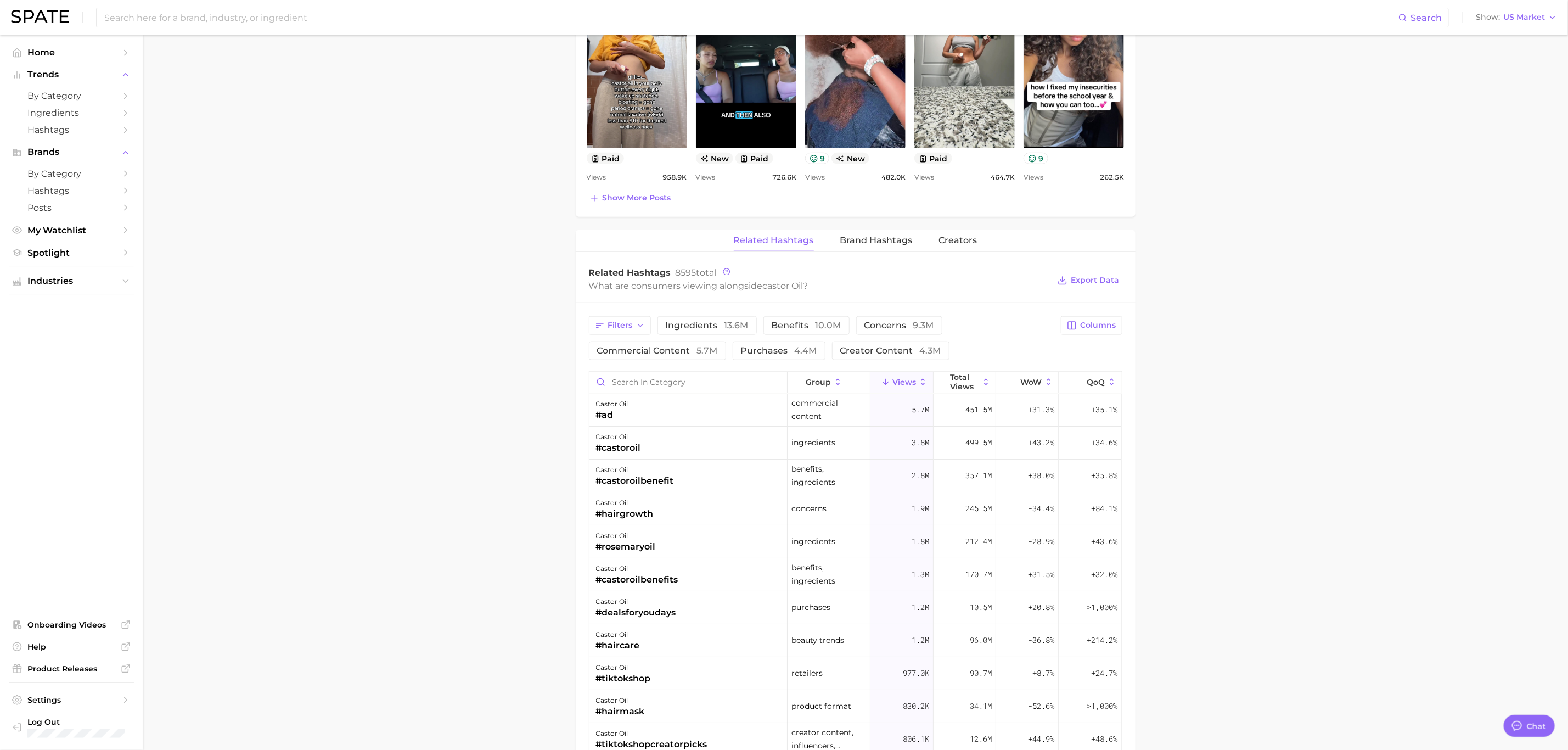
scroll to position [659, 0]
click at [868, 327] on span "concerns 9.3m" at bounding box center [899, 325] width 69 height 9
click at [799, 353] on span "4.4m" at bounding box center [805, 348] width 23 height 10
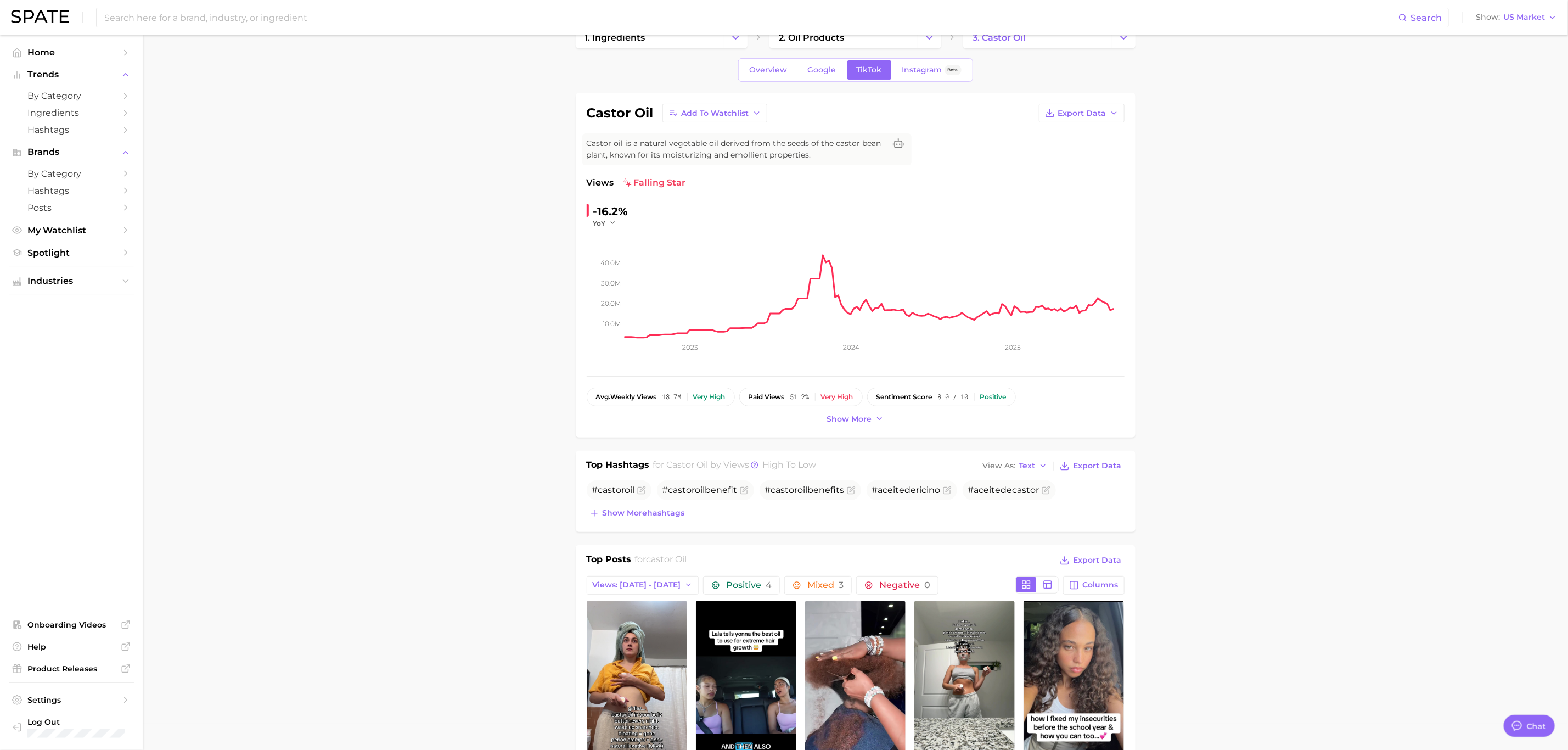
scroll to position [0, 0]
